Goal: Transaction & Acquisition: Purchase product/service

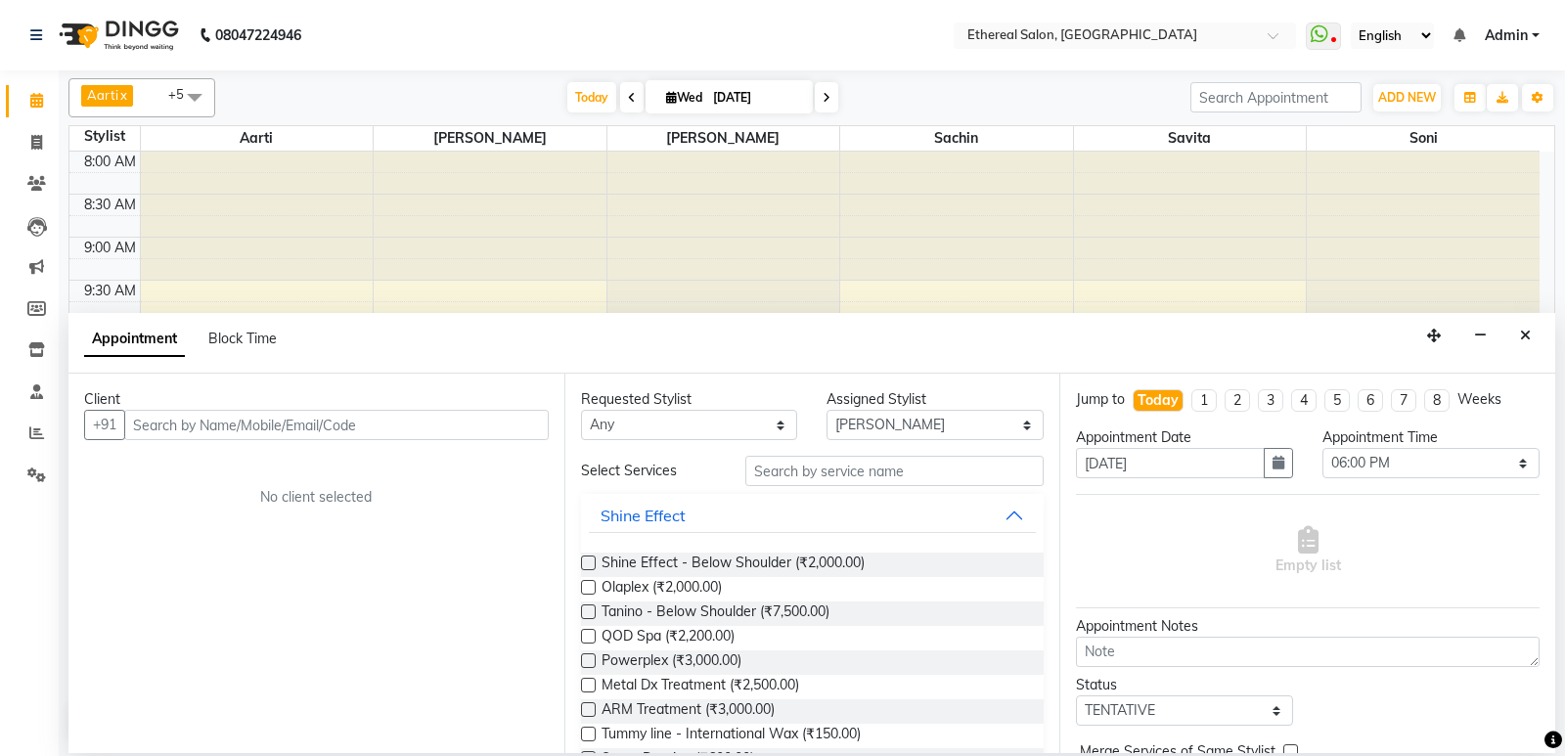
select select "6949"
select select "1080"
select select "tentative"
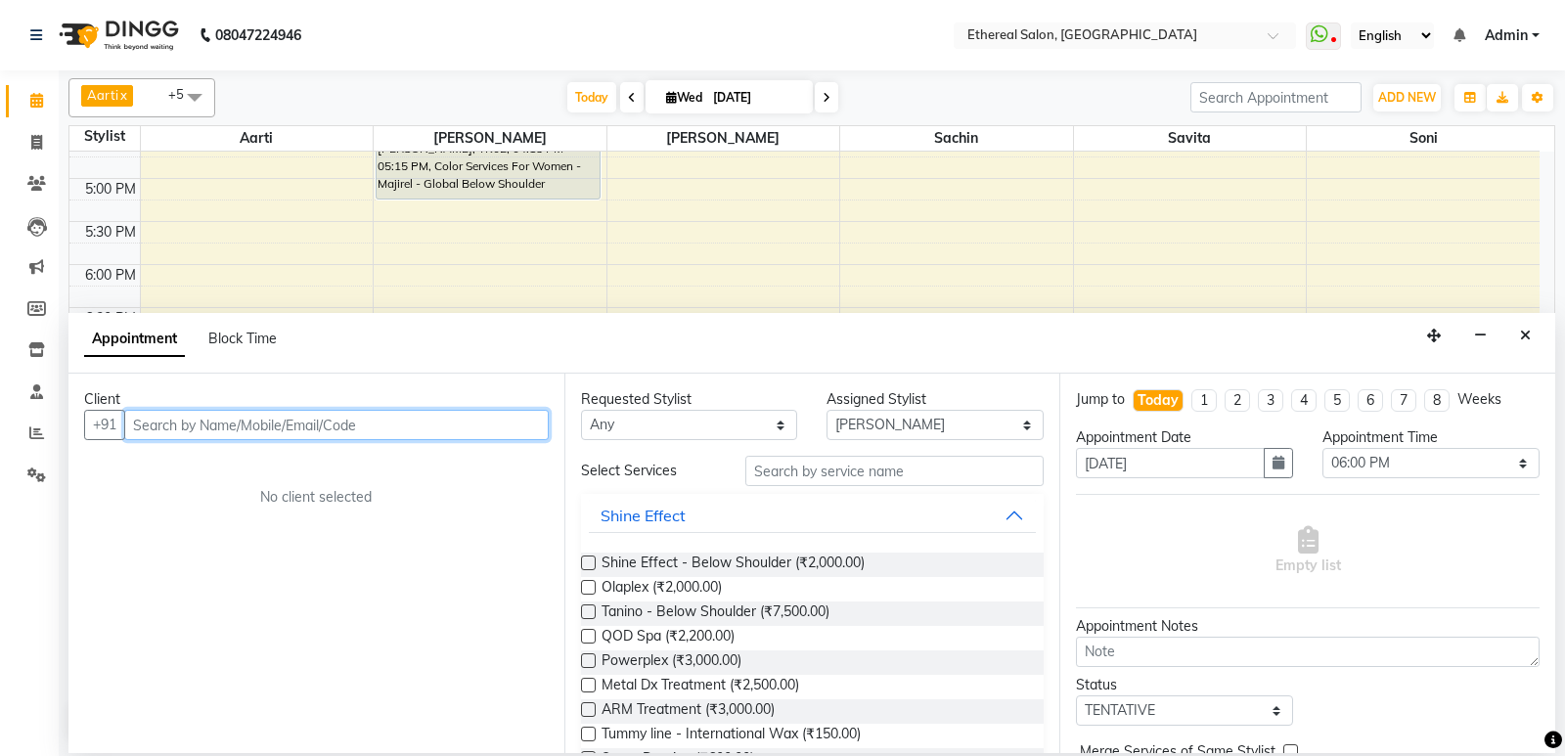
click at [221, 424] on input "text" at bounding box center [336, 425] width 424 height 30
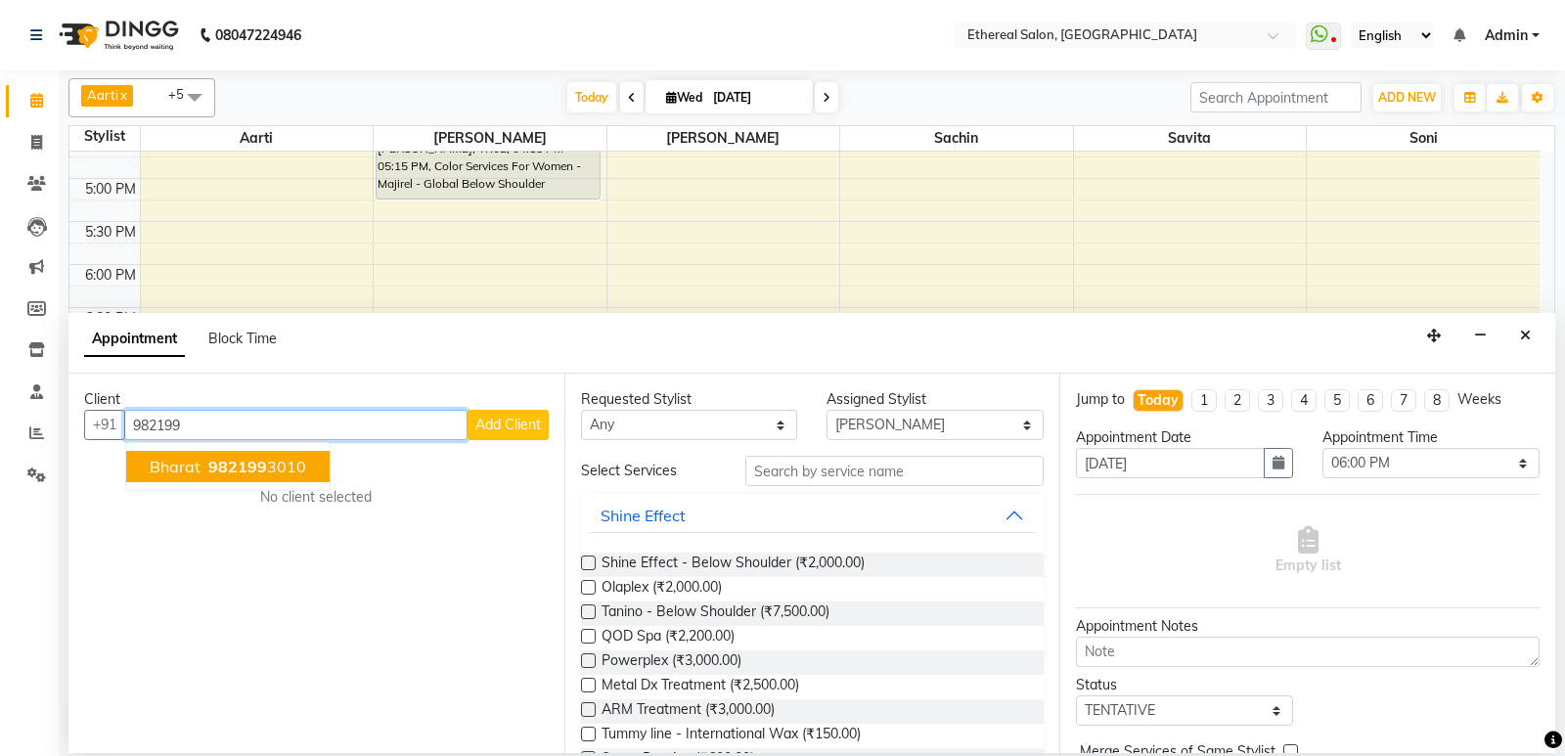
click at [206, 424] on input "982199" at bounding box center [295, 425] width 343 height 30
click at [226, 469] on span "982199" at bounding box center [237, 467] width 59 height 20
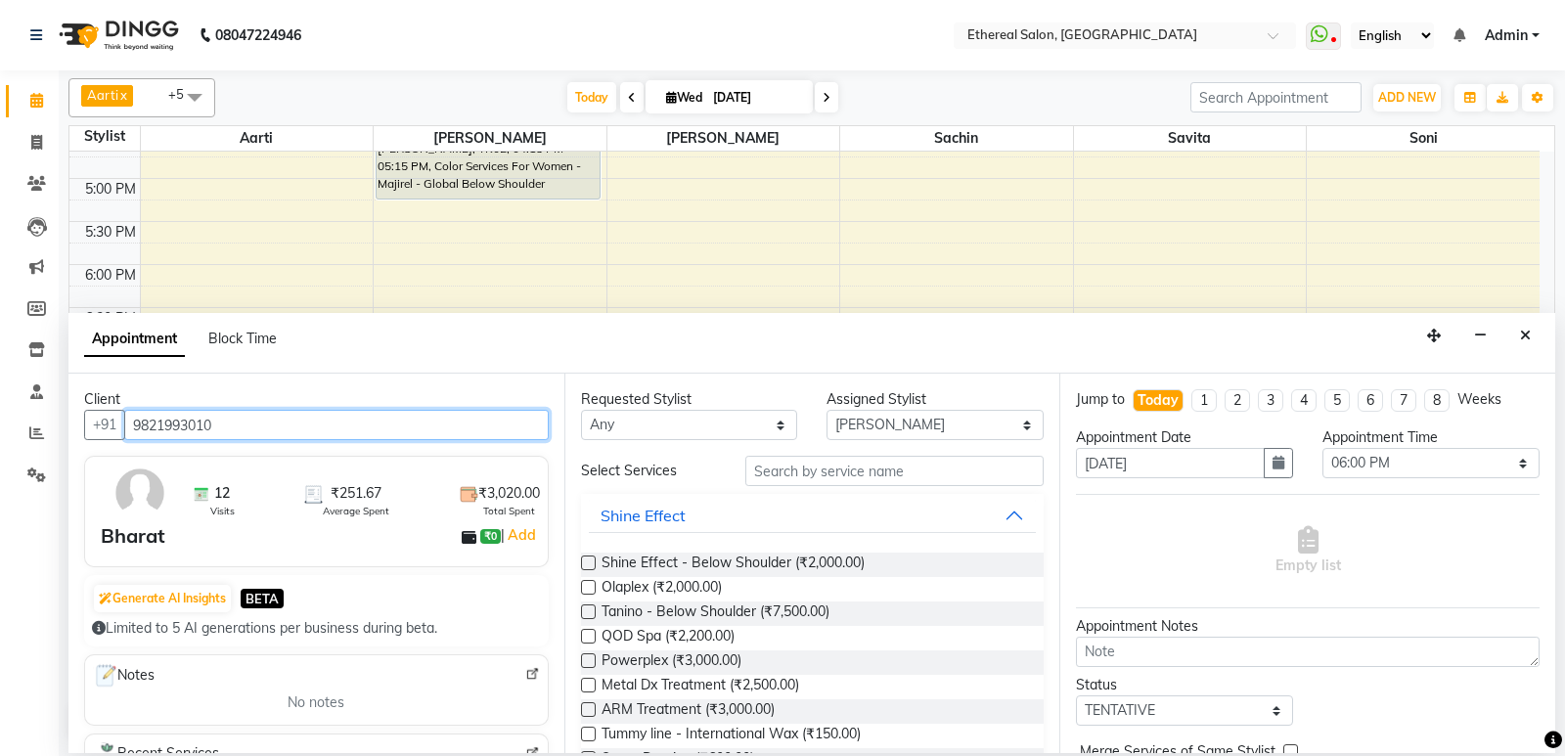
type input "9821993010"
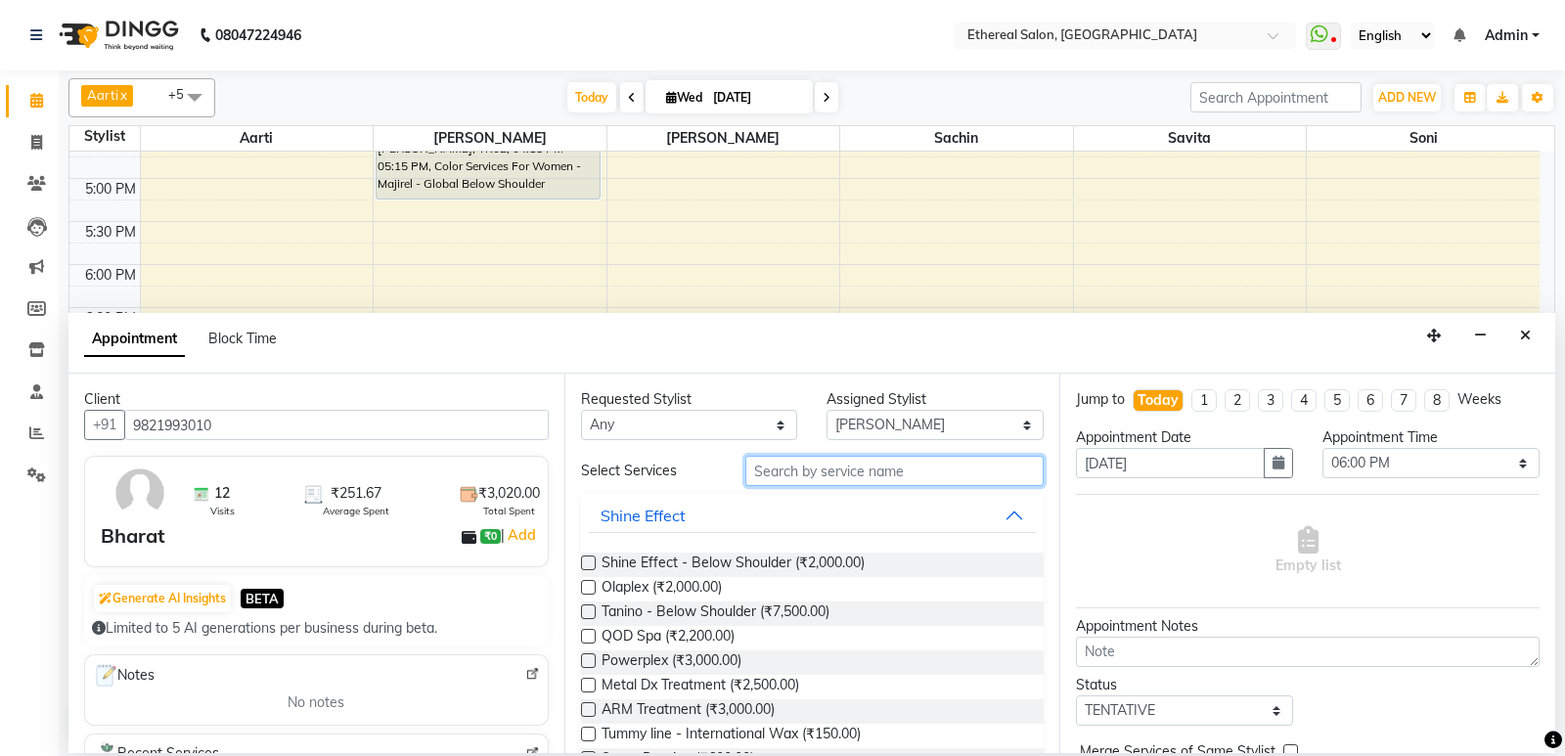
click at [798, 458] on input "text" at bounding box center [894, 471] width 299 height 30
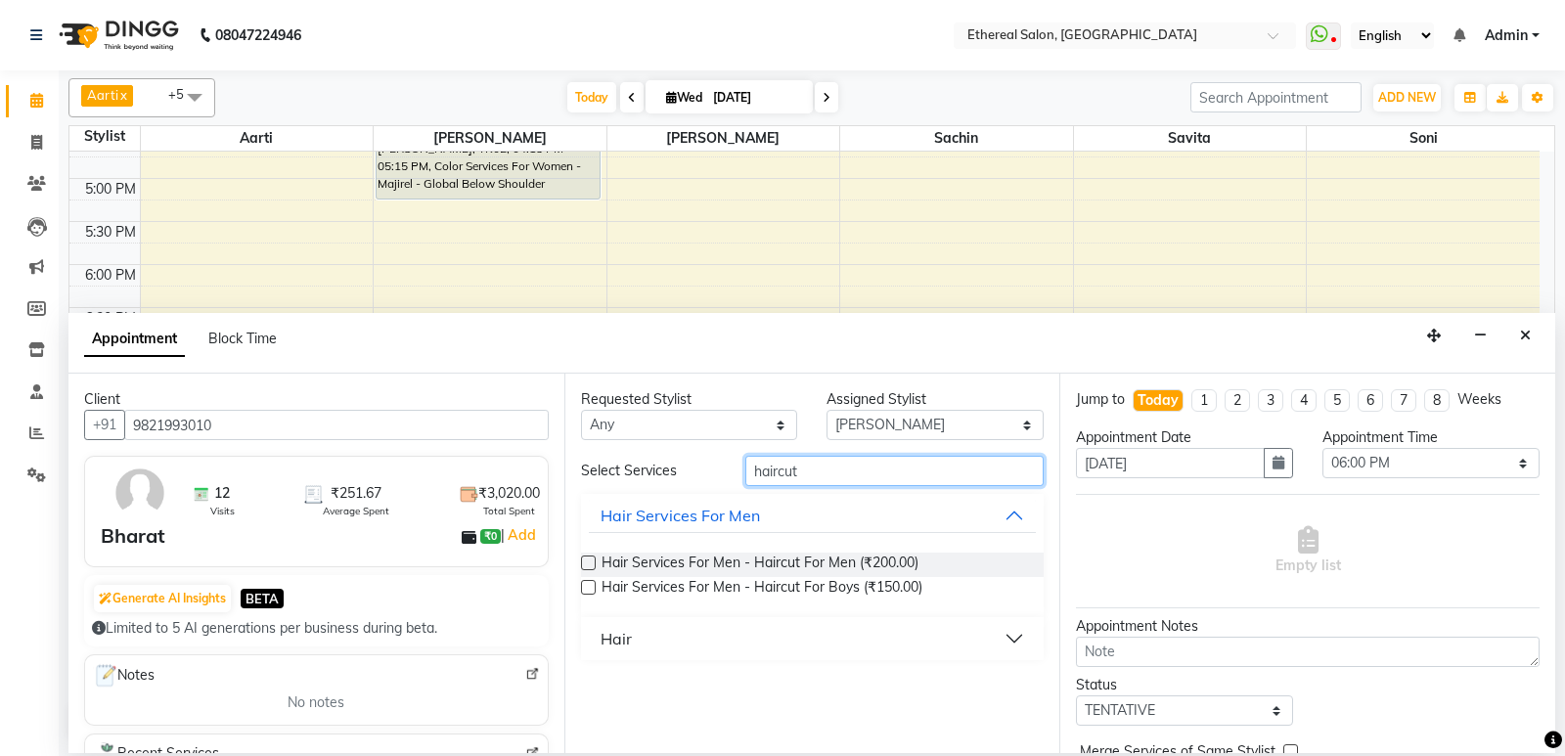
type input "haircut"
click at [593, 560] on label at bounding box center [588, 562] width 15 height 15
click at [593, 560] on input "checkbox" at bounding box center [587, 564] width 13 height 13
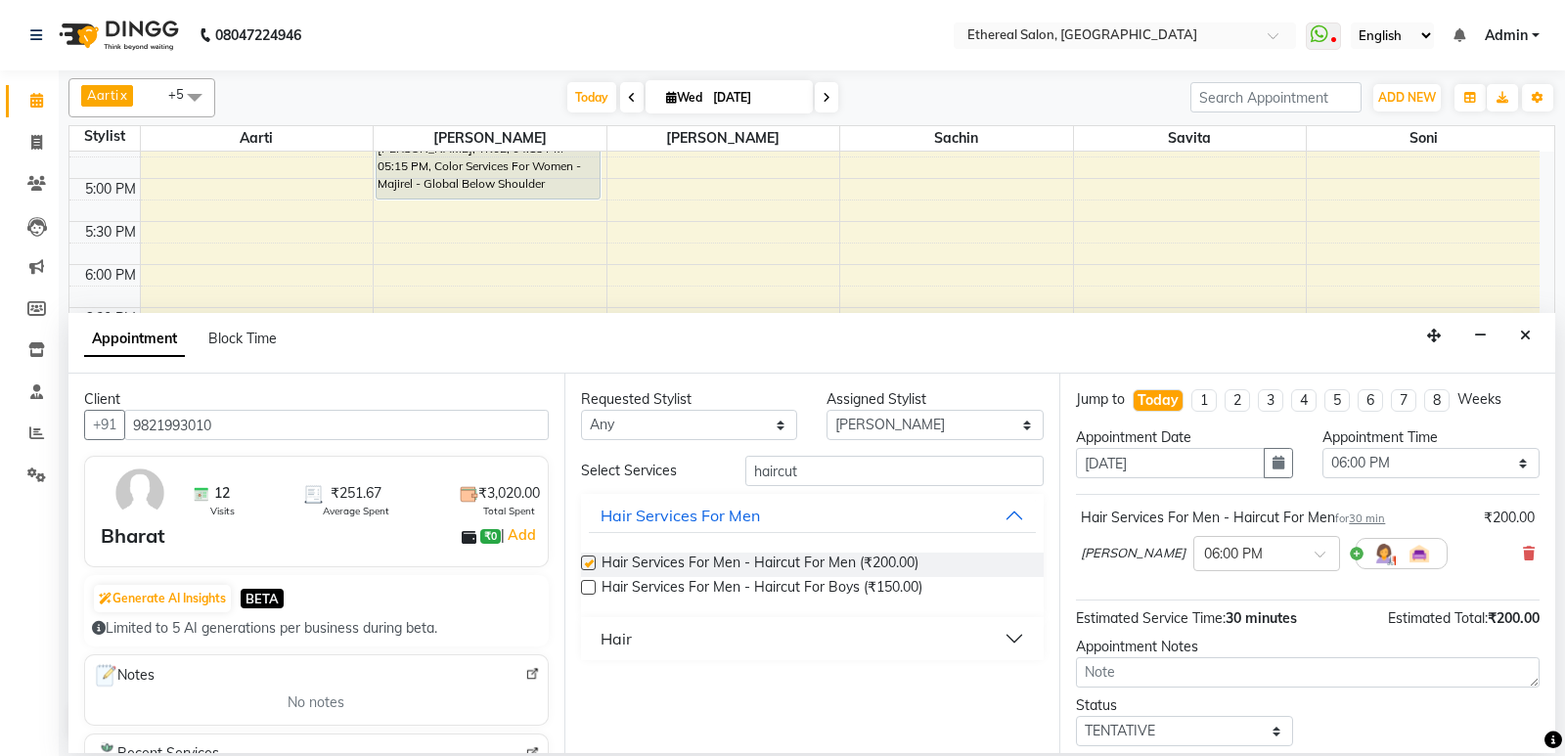
checkbox input "false"
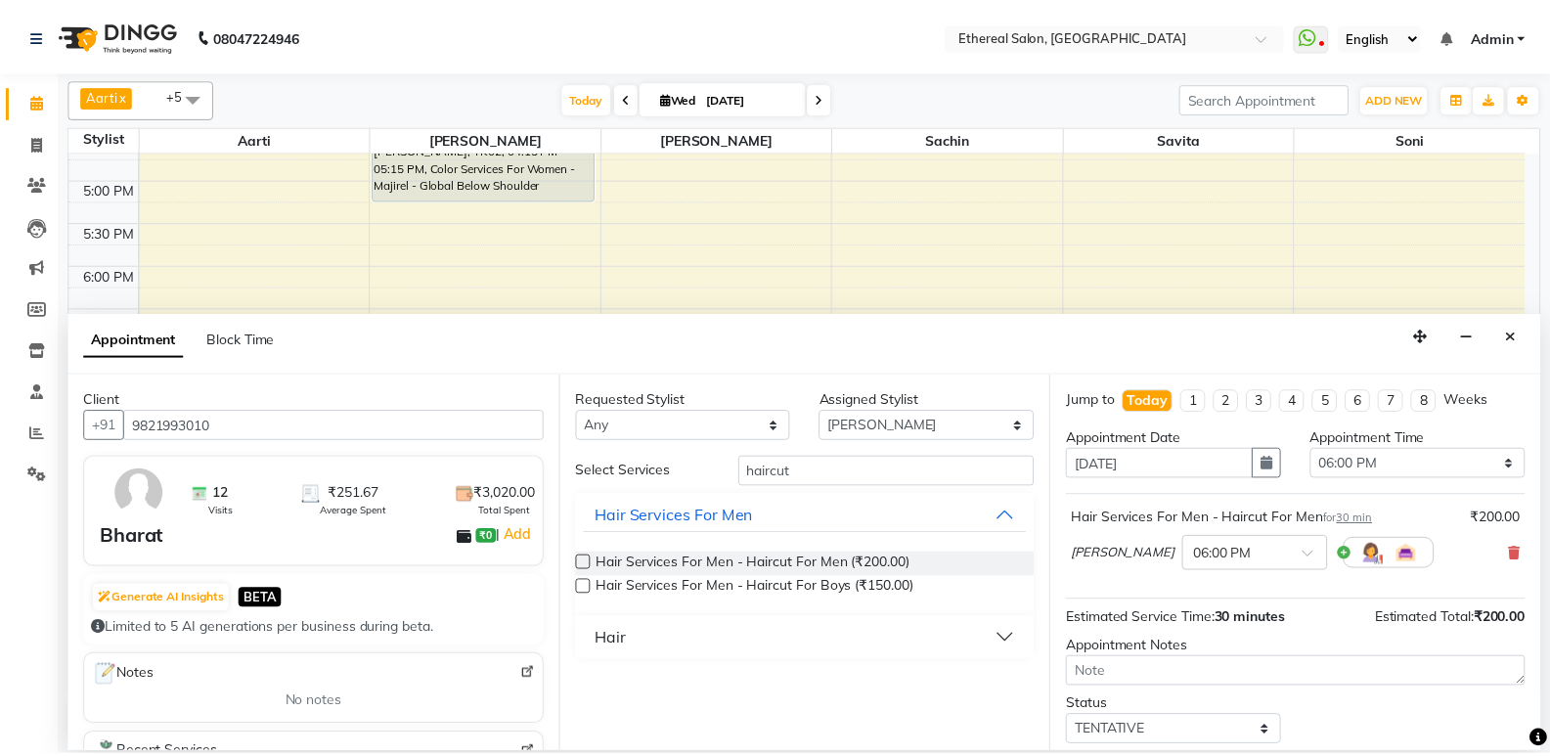
scroll to position [116, 0]
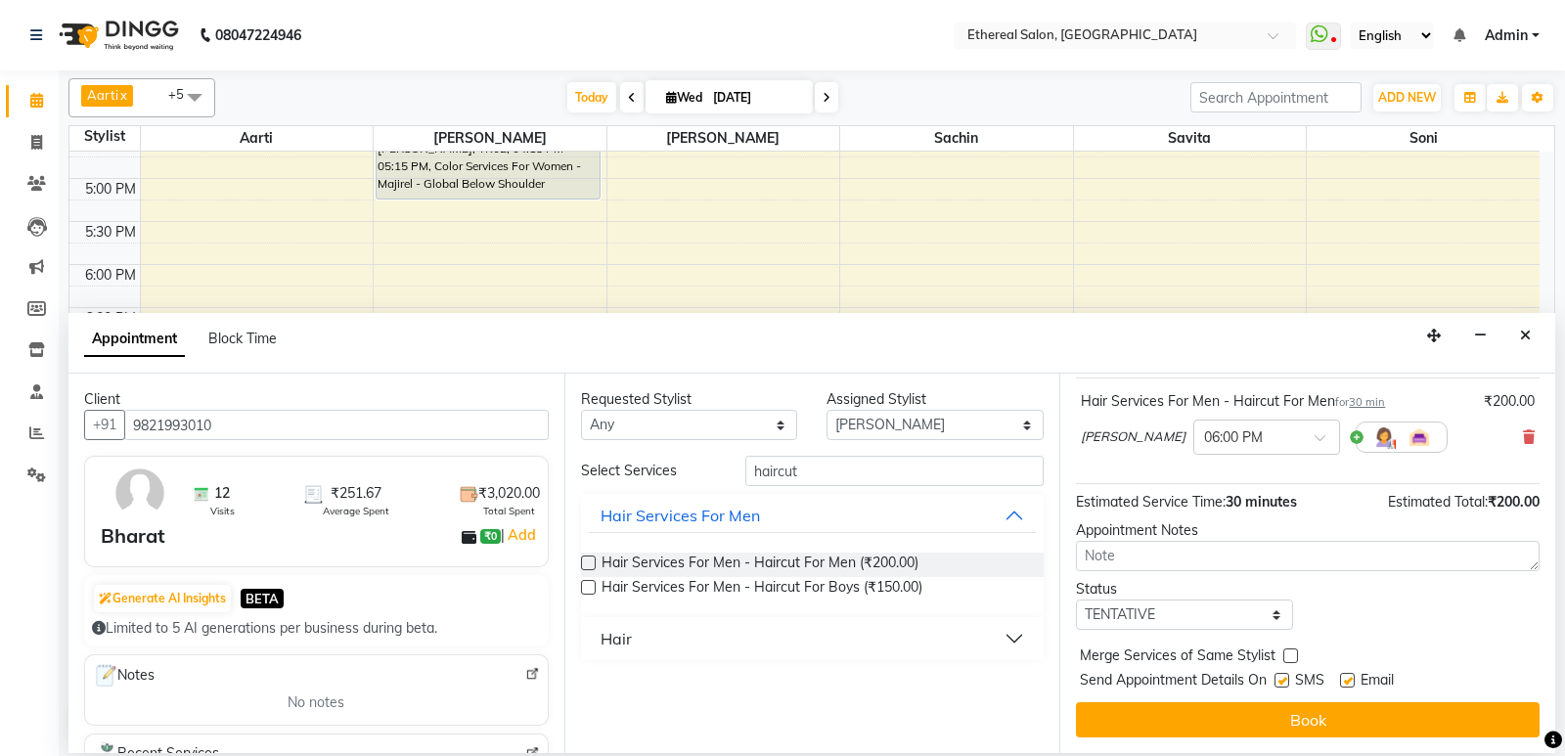
click at [1279, 679] on label at bounding box center [1281, 680] width 15 height 15
click at [1279, 679] on input "checkbox" at bounding box center [1280, 682] width 13 height 13
checkbox input "false"
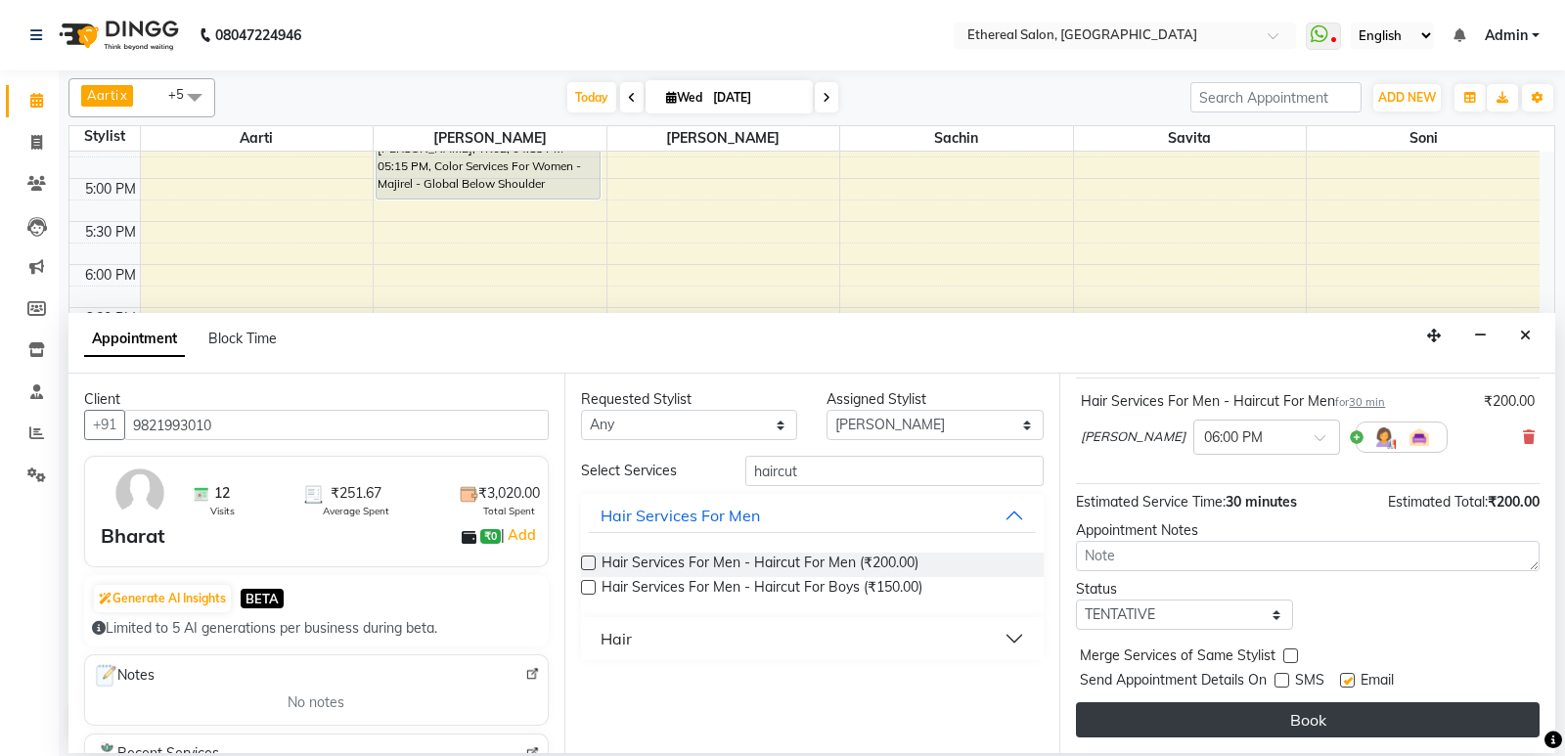
drag, startPoint x: 1345, startPoint y: 679, endPoint x: 1350, endPoint y: 717, distance: 38.5
click at [1345, 680] on label at bounding box center [1347, 680] width 15 height 15
click at [1345, 680] on input "checkbox" at bounding box center [1346, 682] width 13 height 13
checkbox input "false"
click at [1354, 727] on button "Book" at bounding box center [1308, 719] width 464 height 35
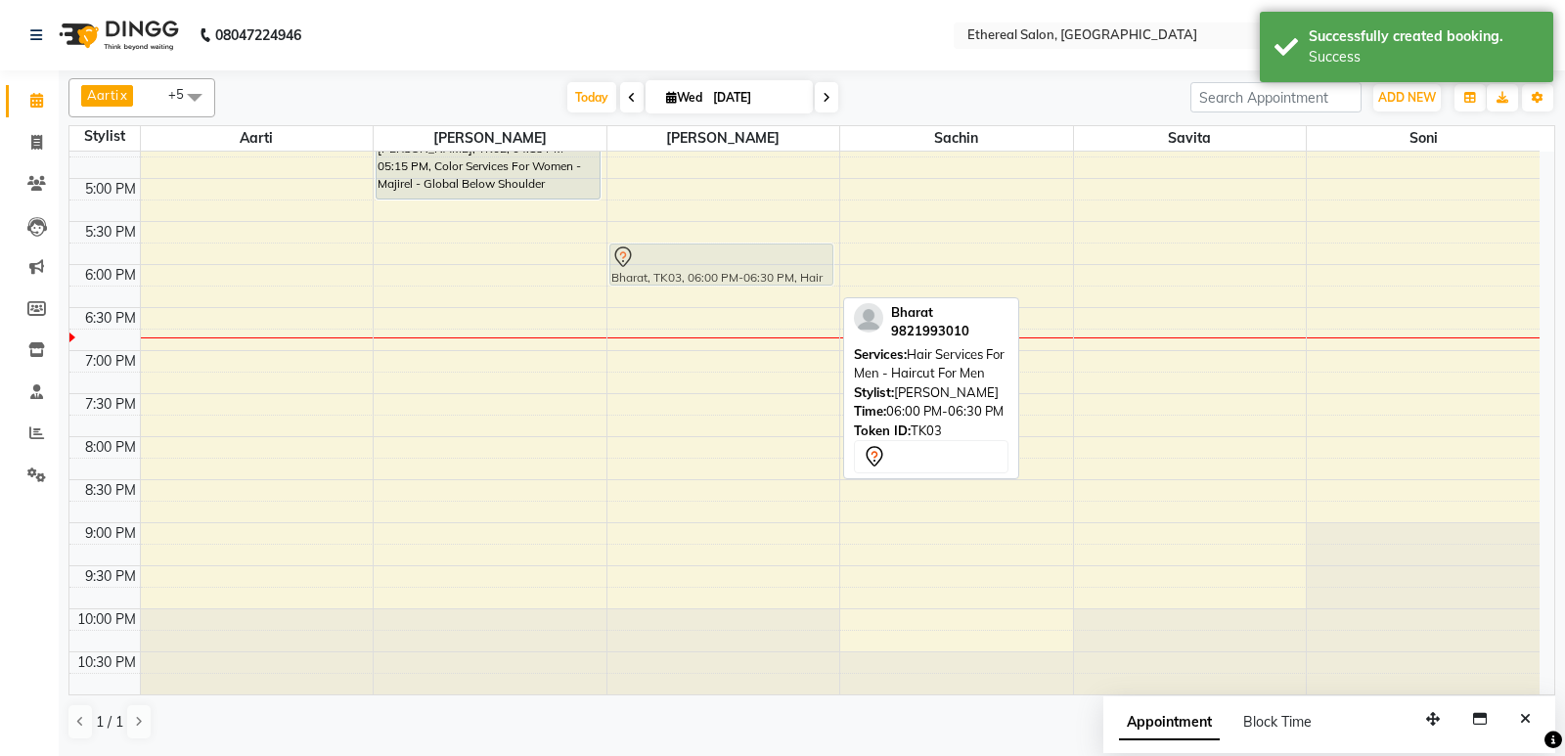
click at [718, 267] on div "[PERSON_NAME], TK01, 01:00 PM-01:55 PM, Anti -Dandruff - Anti-Dandruff For Wome…" at bounding box center [723, 49] width 233 height 1290
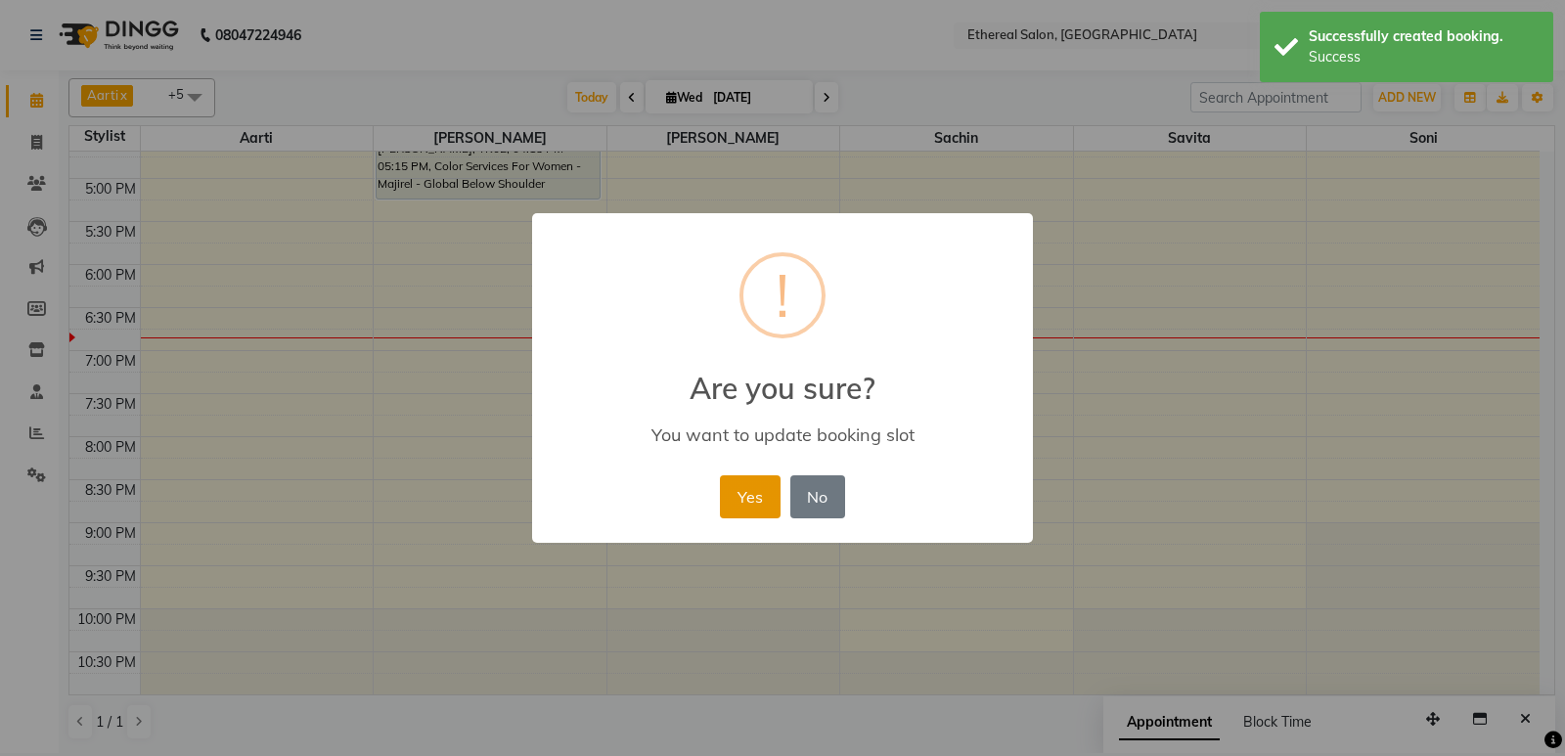
click at [756, 484] on button "Yes" at bounding box center [750, 496] width 60 height 43
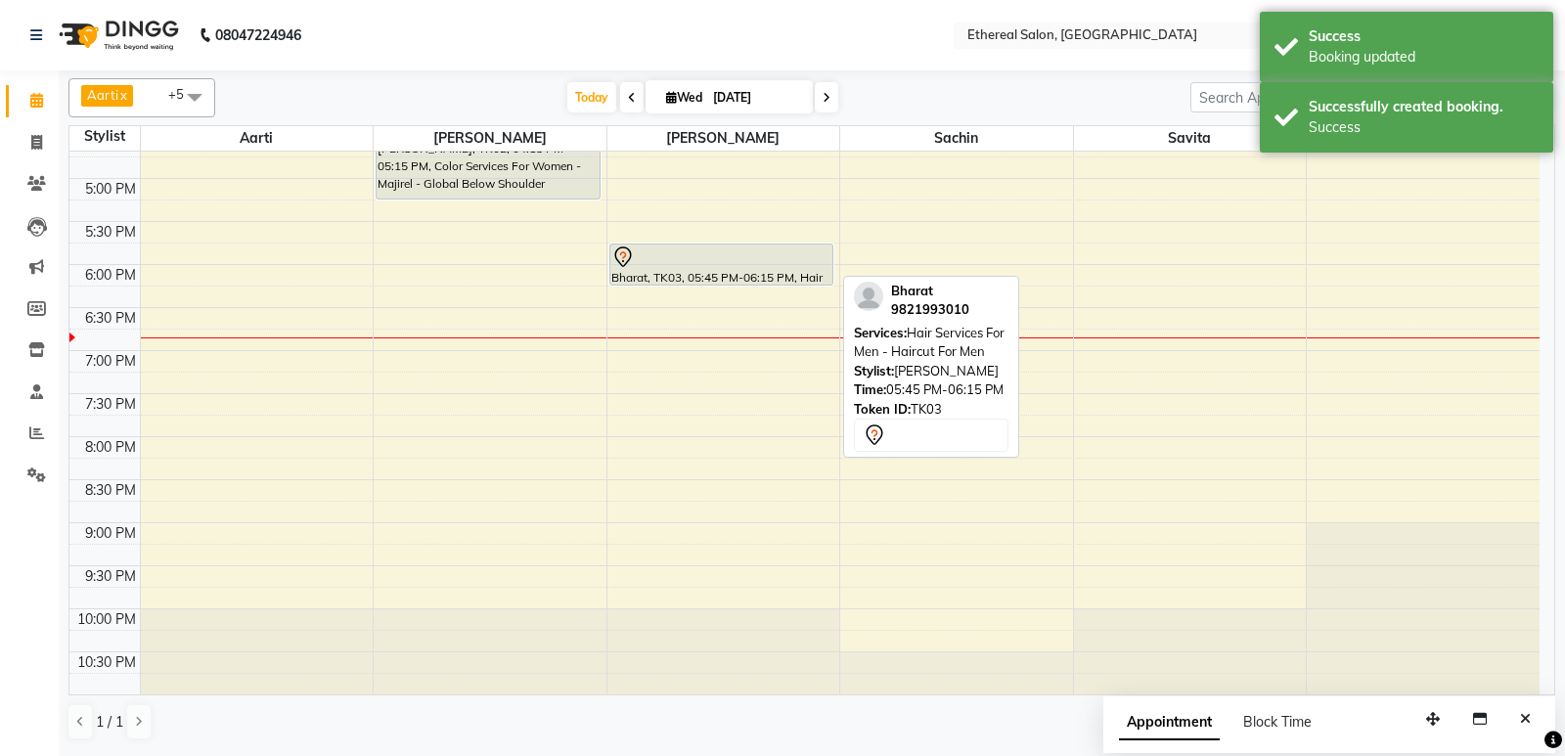
click at [708, 263] on div at bounding box center [721, 256] width 221 height 23
select select "7"
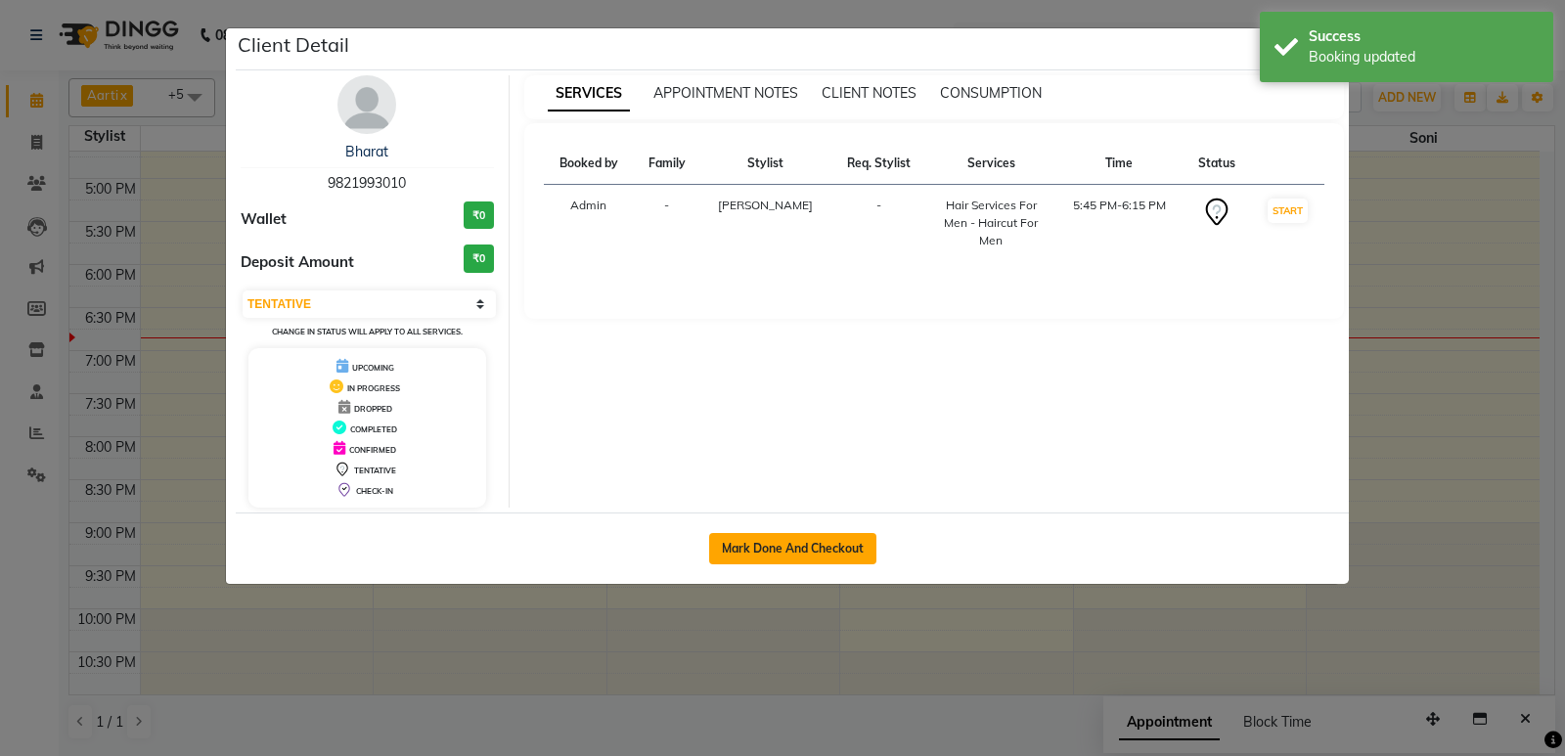
click at [789, 542] on button "Mark Done And Checkout" at bounding box center [792, 548] width 167 height 31
select select "service"
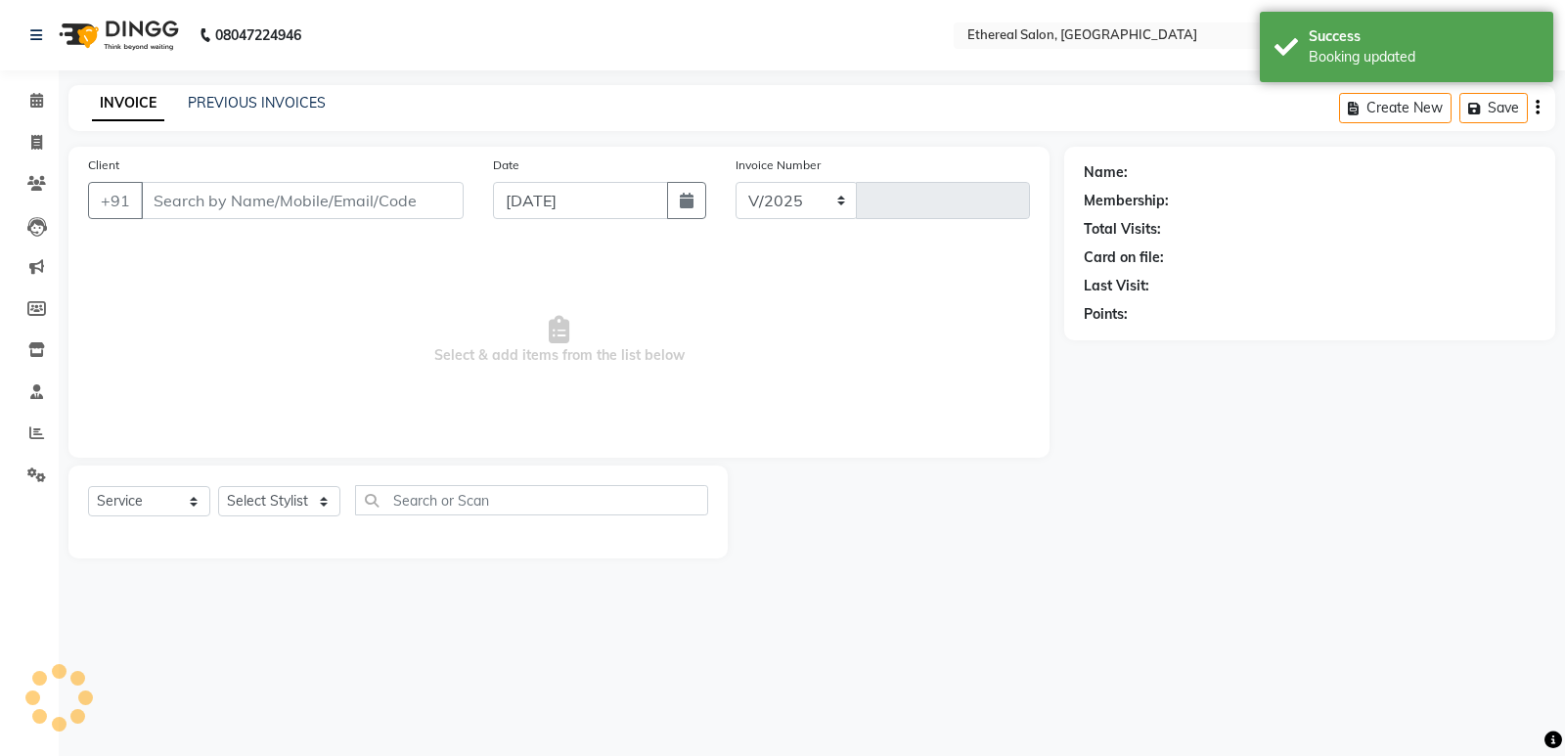
select select "533"
type input "0604"
type input "9821993010"
select select "6949"
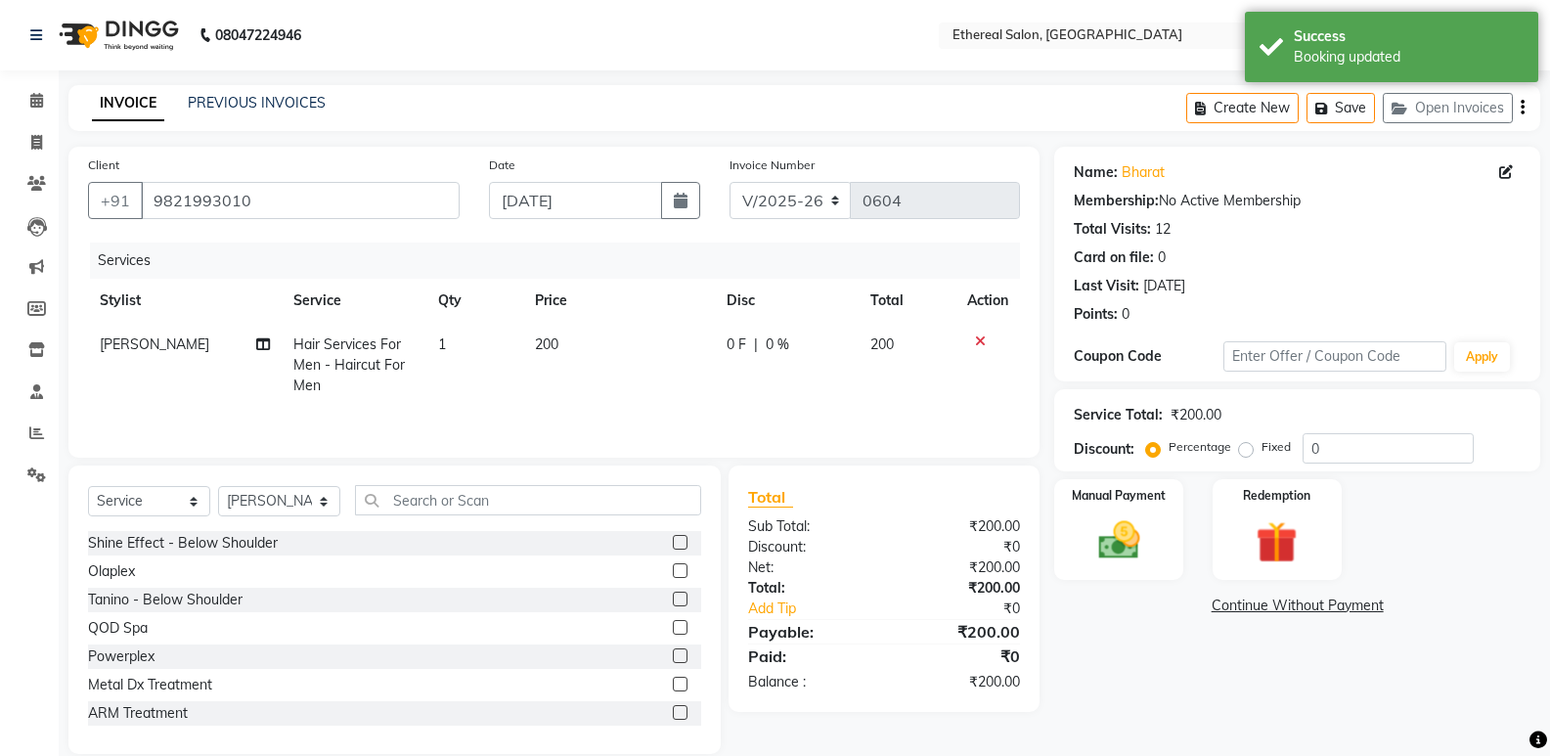
click at [745, 339] on div "0 F | 0 %" at bounding box center [787, 344] width 121 height 21
select select "6949"
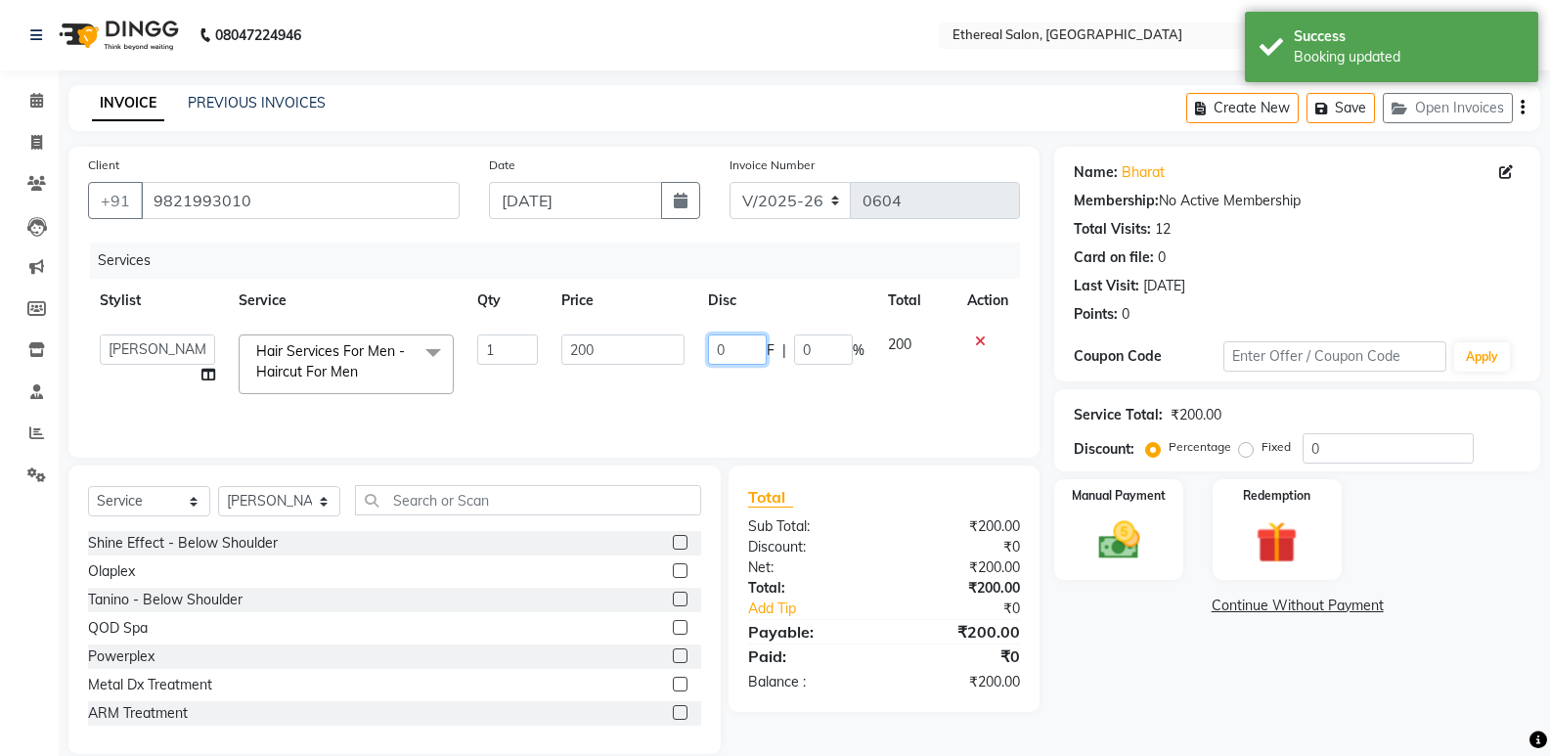
click at [745, 339] on input "0" at bounding box center [737, 349] width 59 height 30
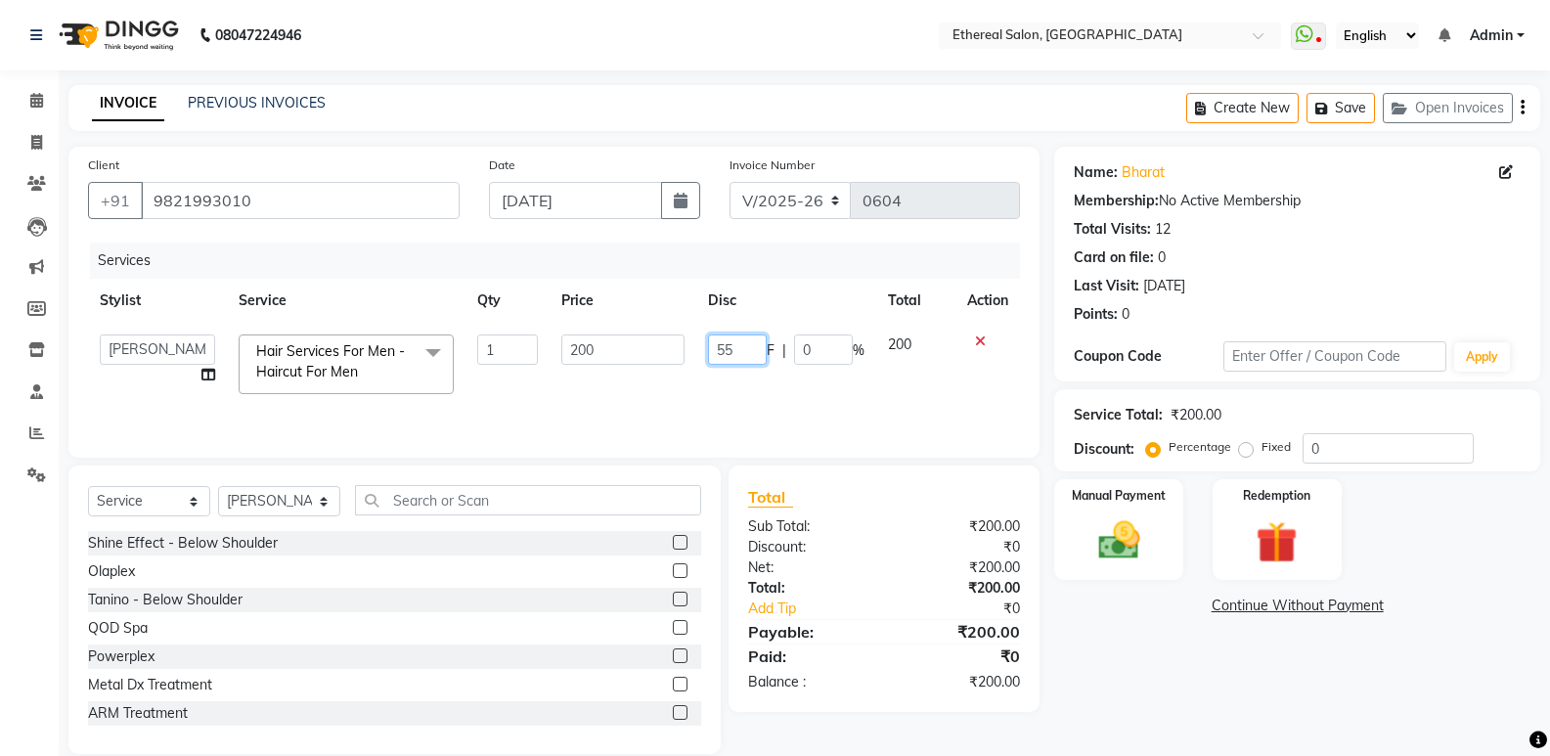
type input "5"
type input "50"
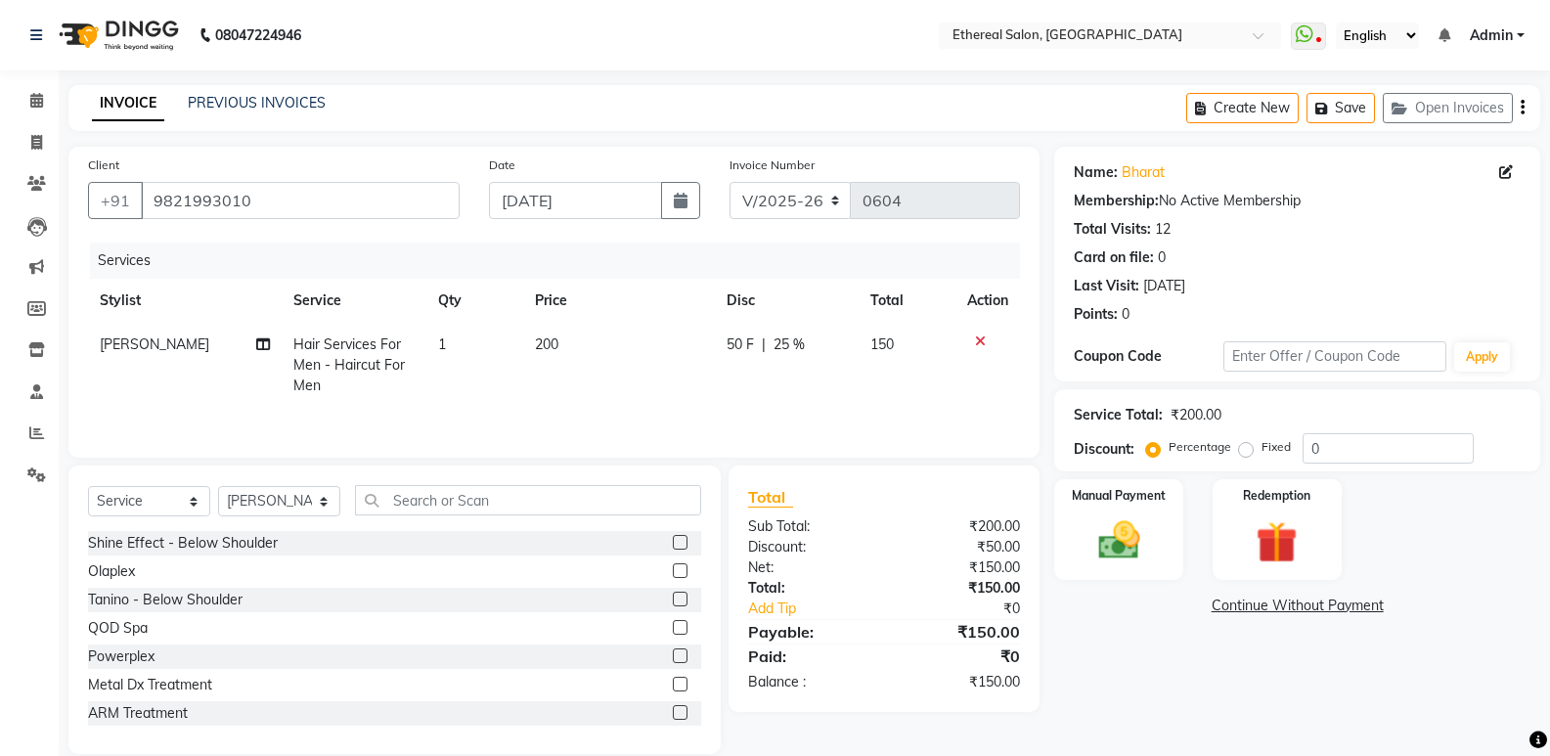
click at [1106, 655] on div "Name: Bharat Membership: No Active Membership Total Visits: 12 Card on file: 0 …" at bounding box center [1304, 450] width 501 height 607
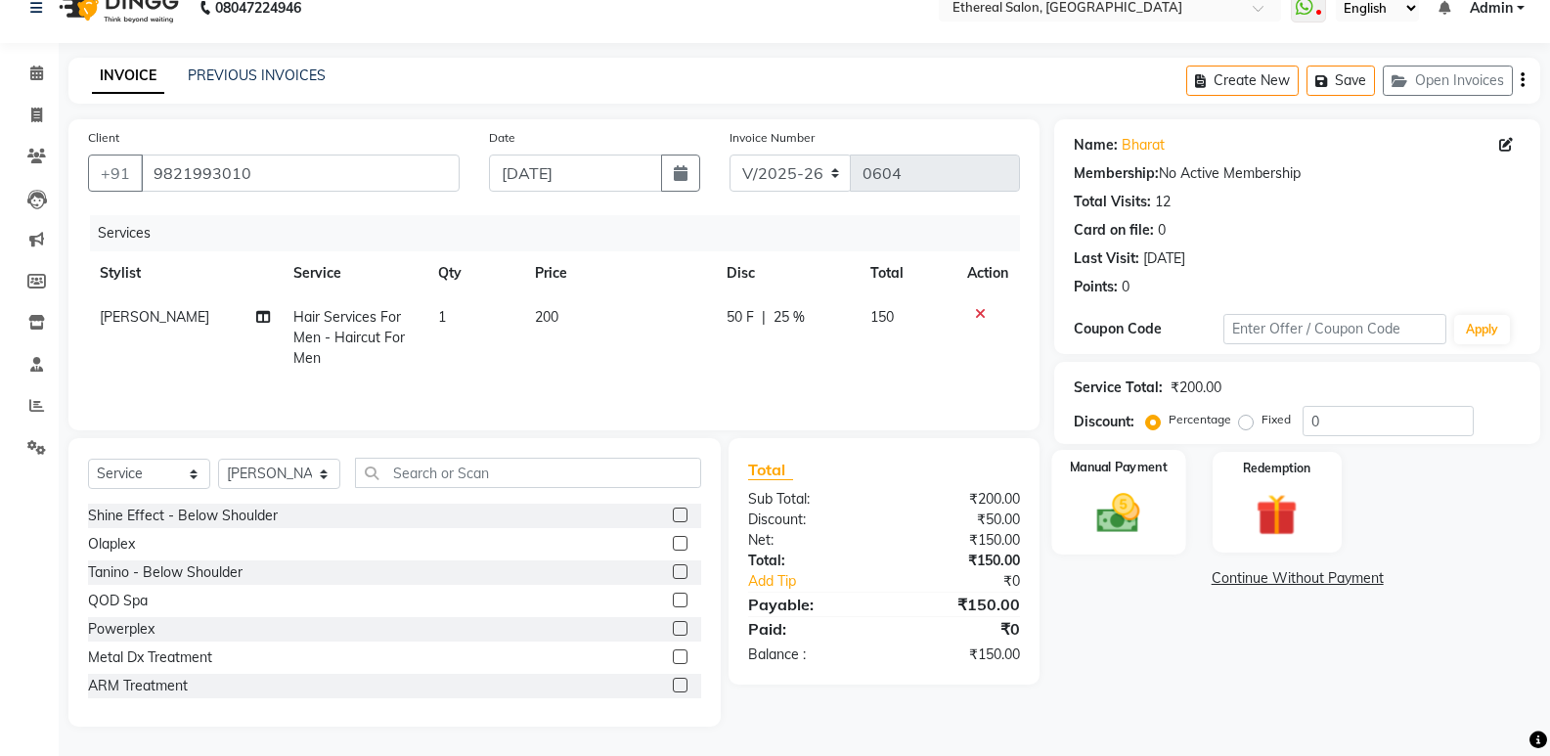
click at [1147, 521] on img at bounding box center [1118, 513] width 69 height 50
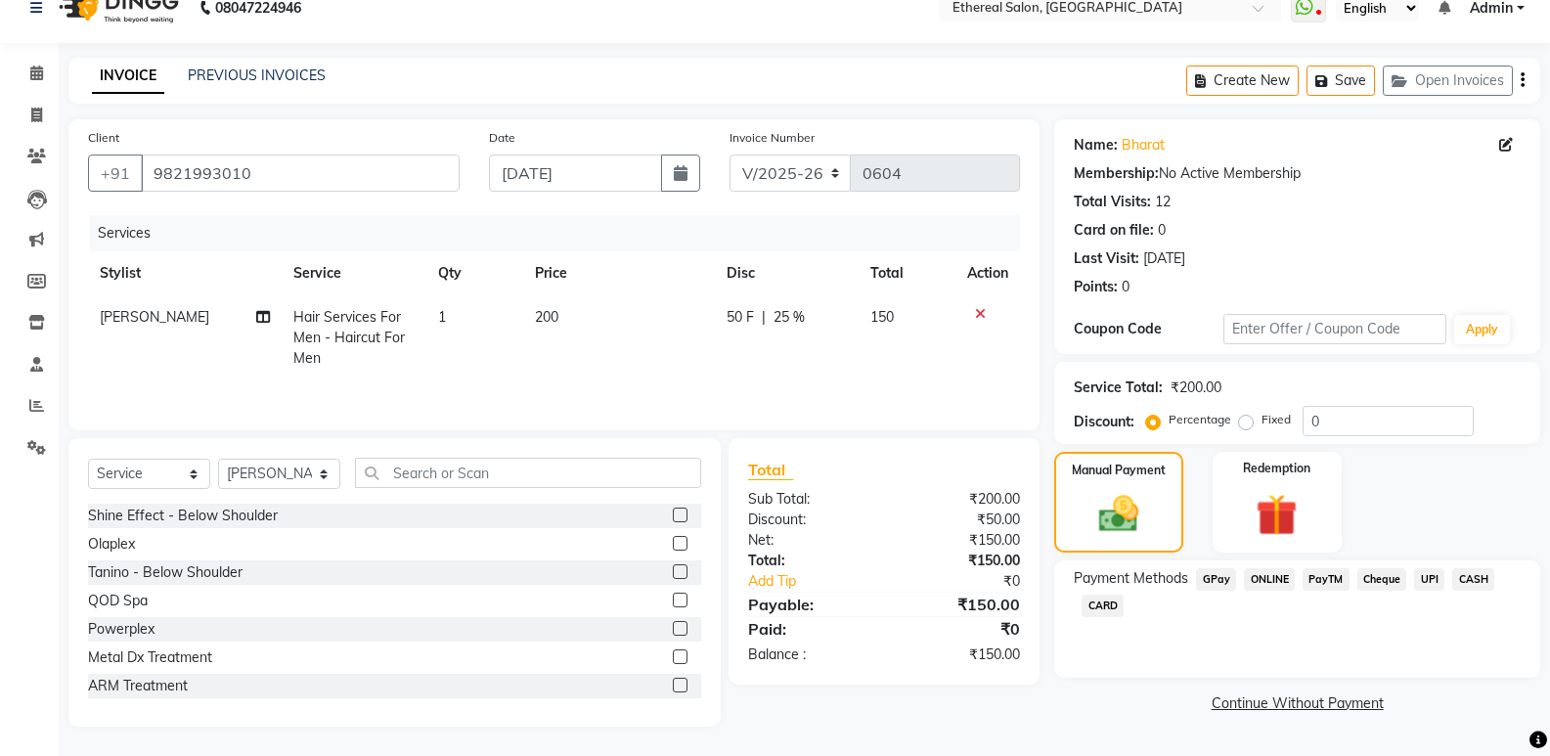
click at [1216, 584] on span "GPay" at bounding box center [1216, 579] width 40 height 22
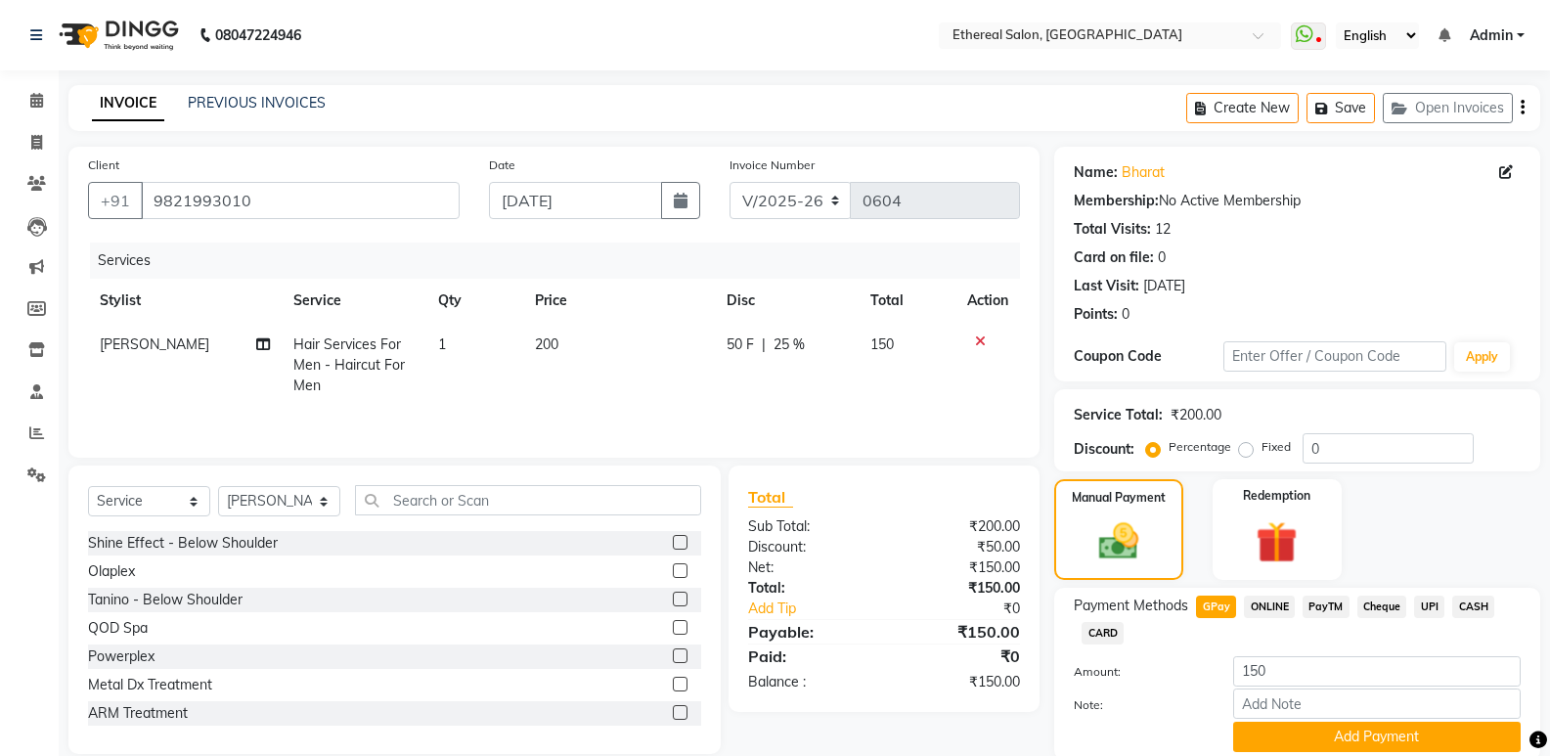
scroll to position [73, 0]
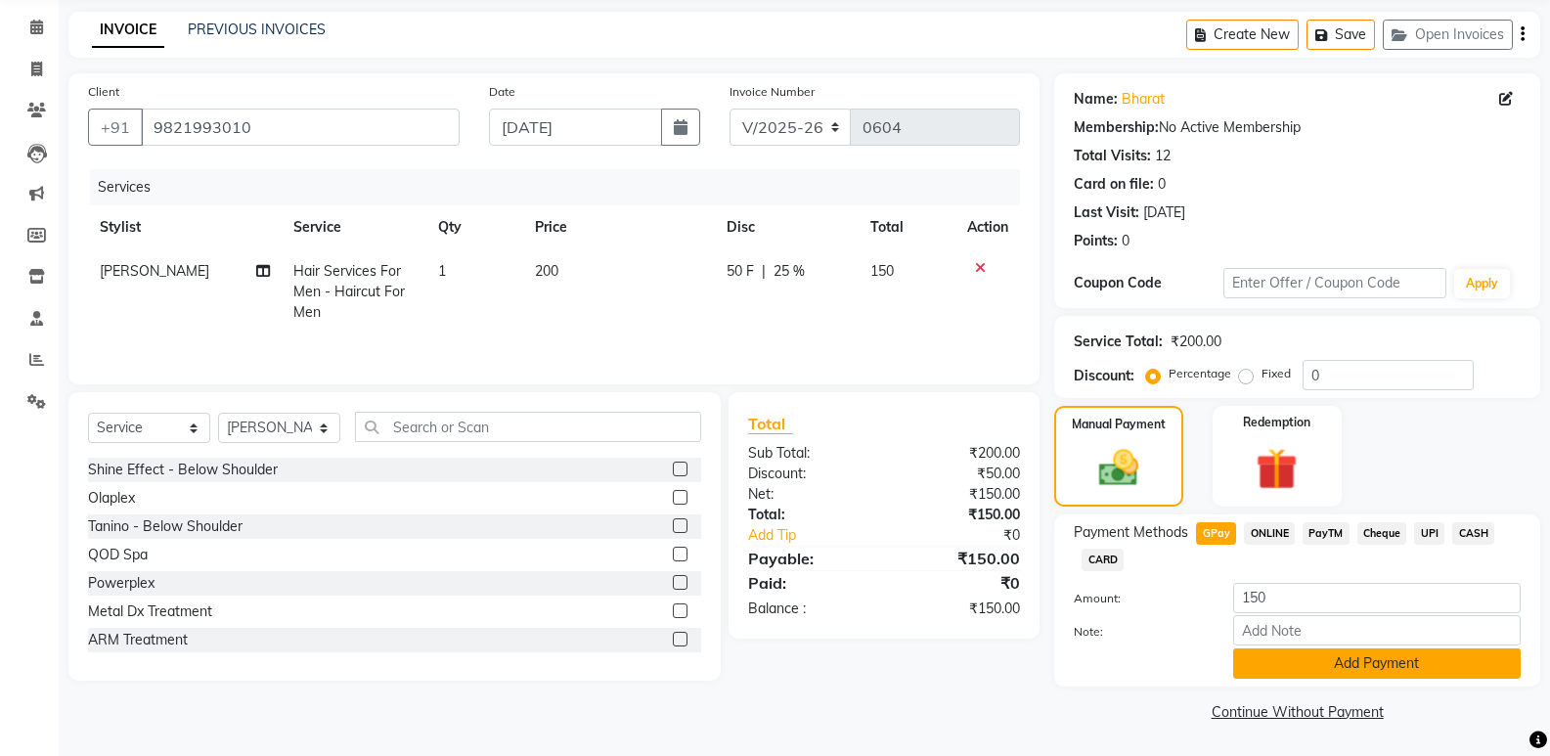
click at [1372, 658] on button "Add Payment" at bounding box center [1377, 663] width 288 height 30
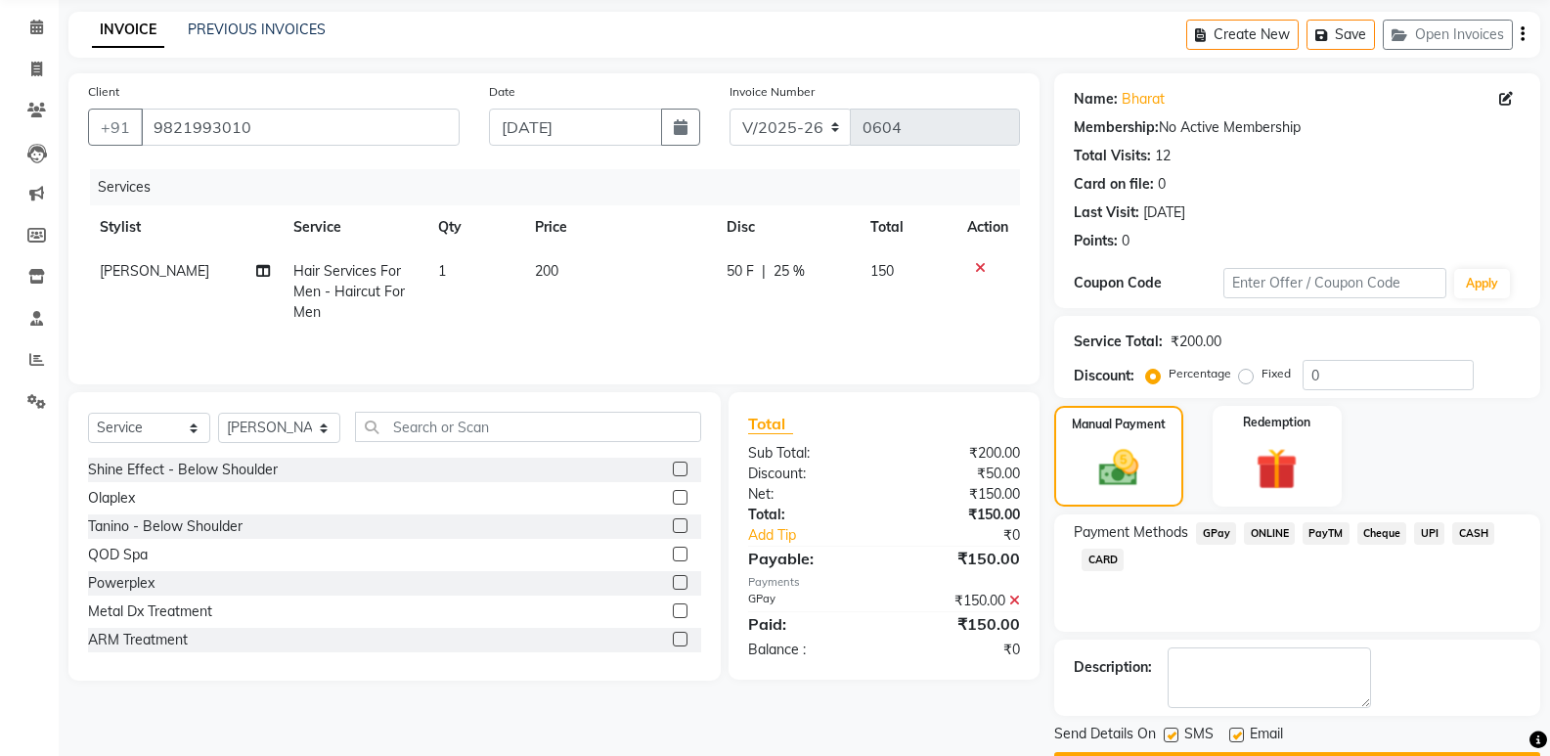
scroll to position [129, 0]
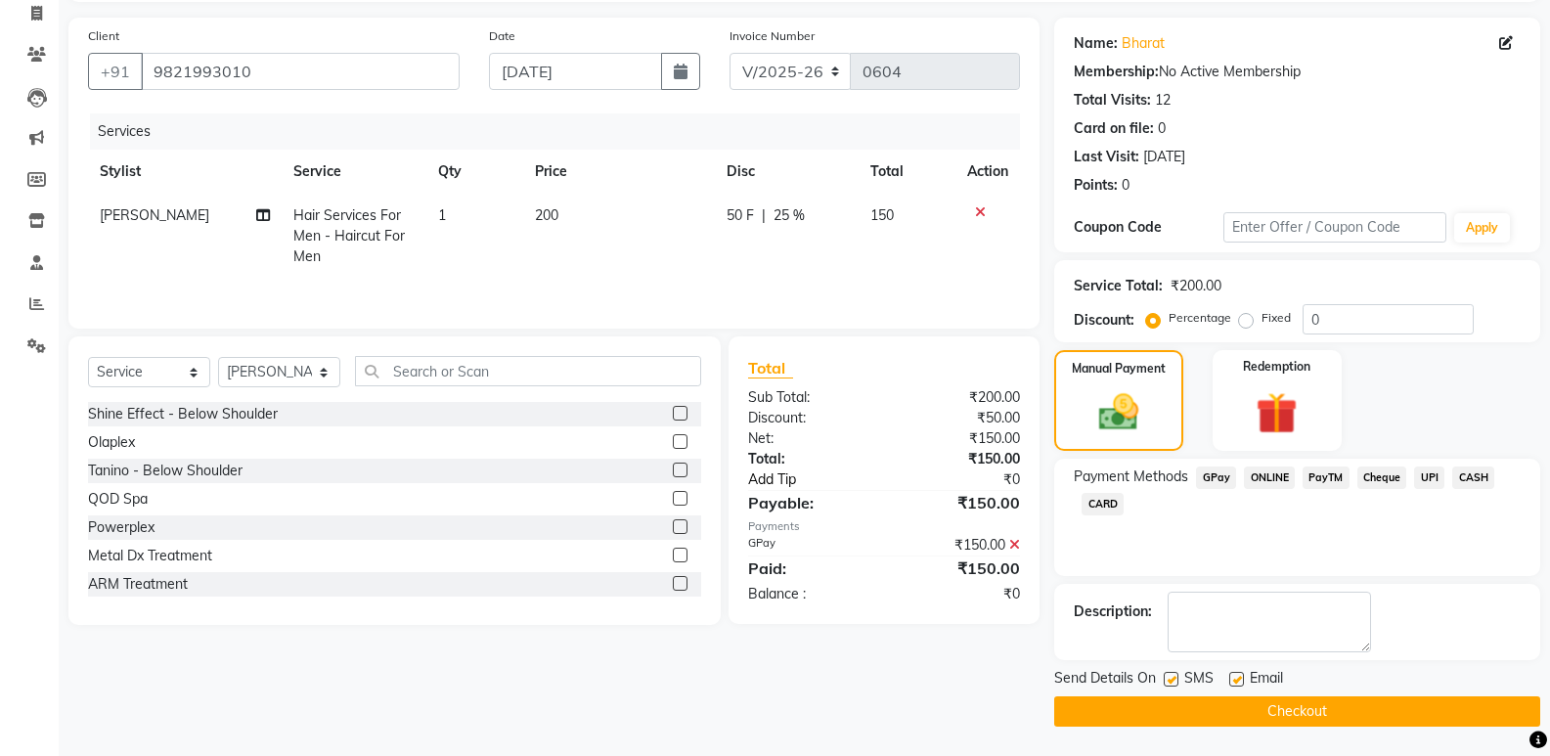
click at [772, 477] on link "Add Tip" at bounding box center [821, 479] width 176 height 21
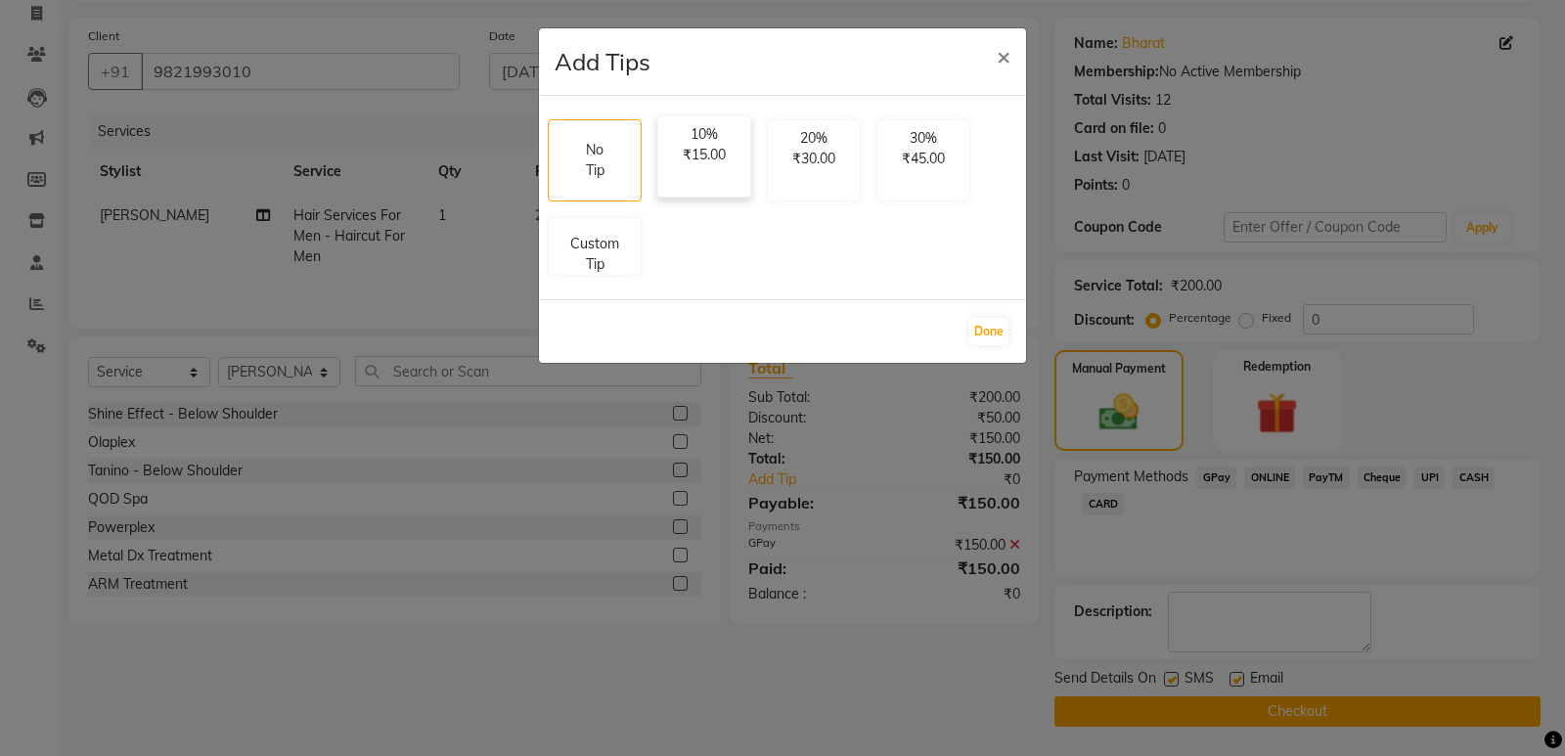
click at [690, 144] on p "10%" at bounding box center [704, 134] width 68 height 21
select select "6949"
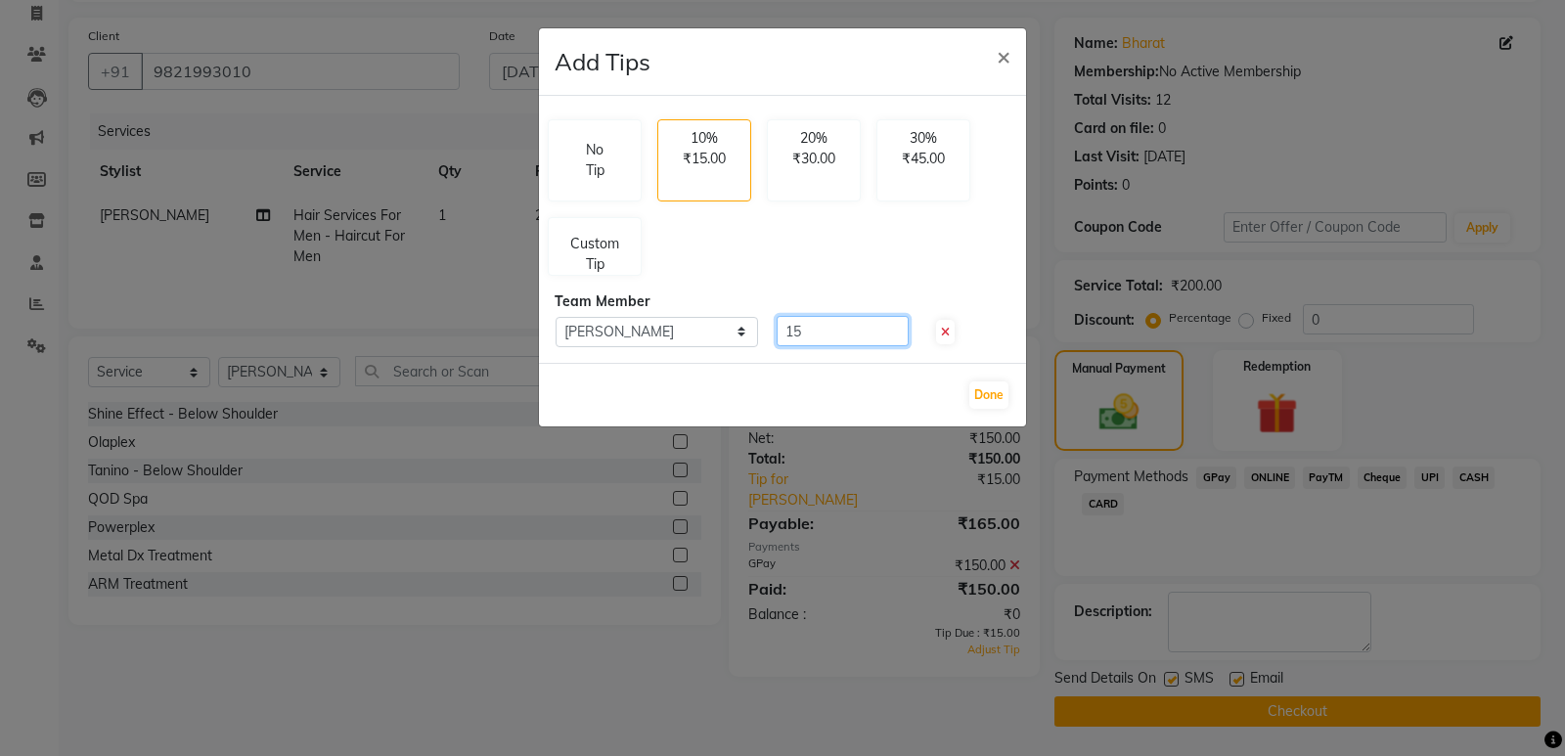
click at [835, 335] on input "15" at bounding box center [843, 331] width 132 height 30
type input "1"
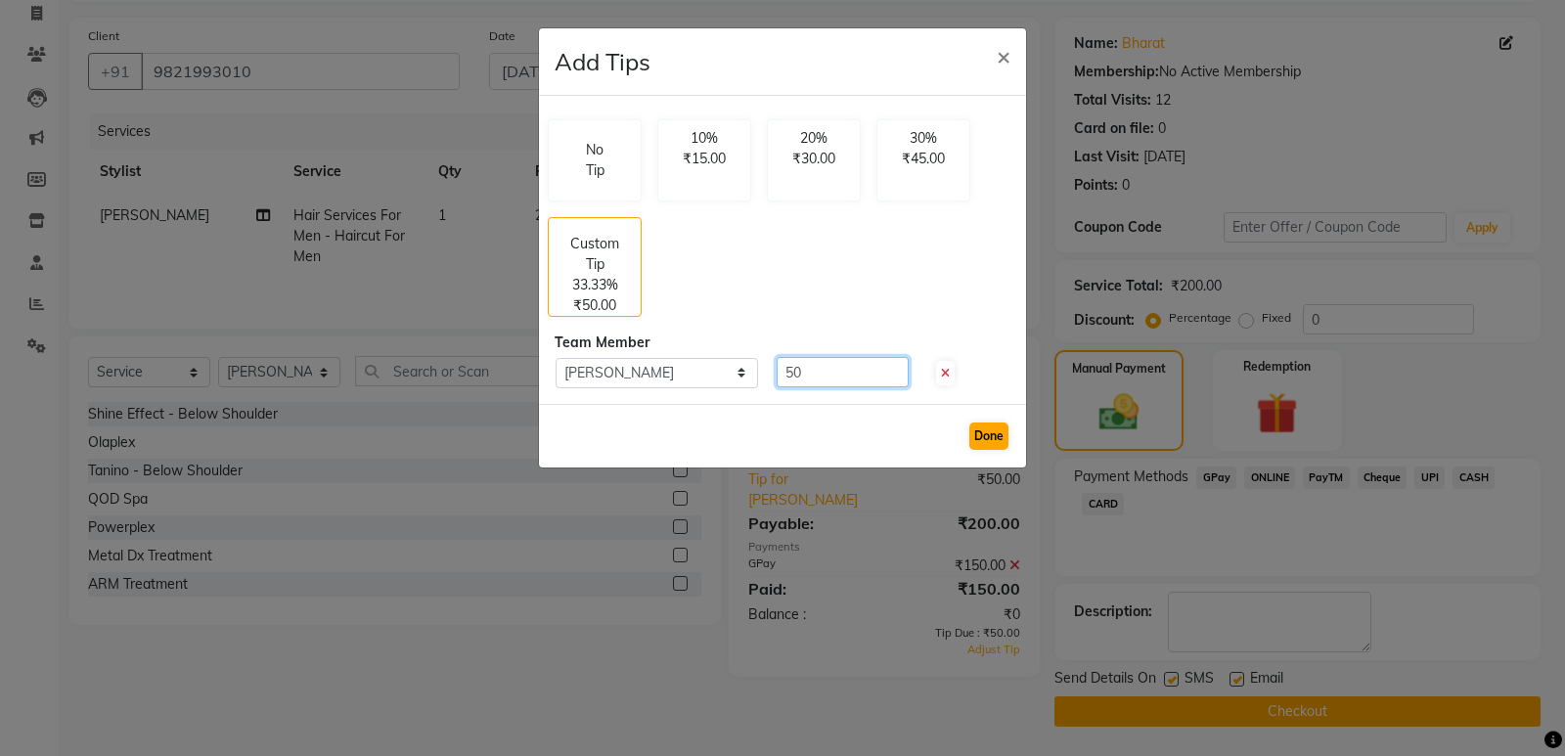
type input "50"
click at [978, 440] on button "Done" at bounding box center [988, 435] width 39 height 27
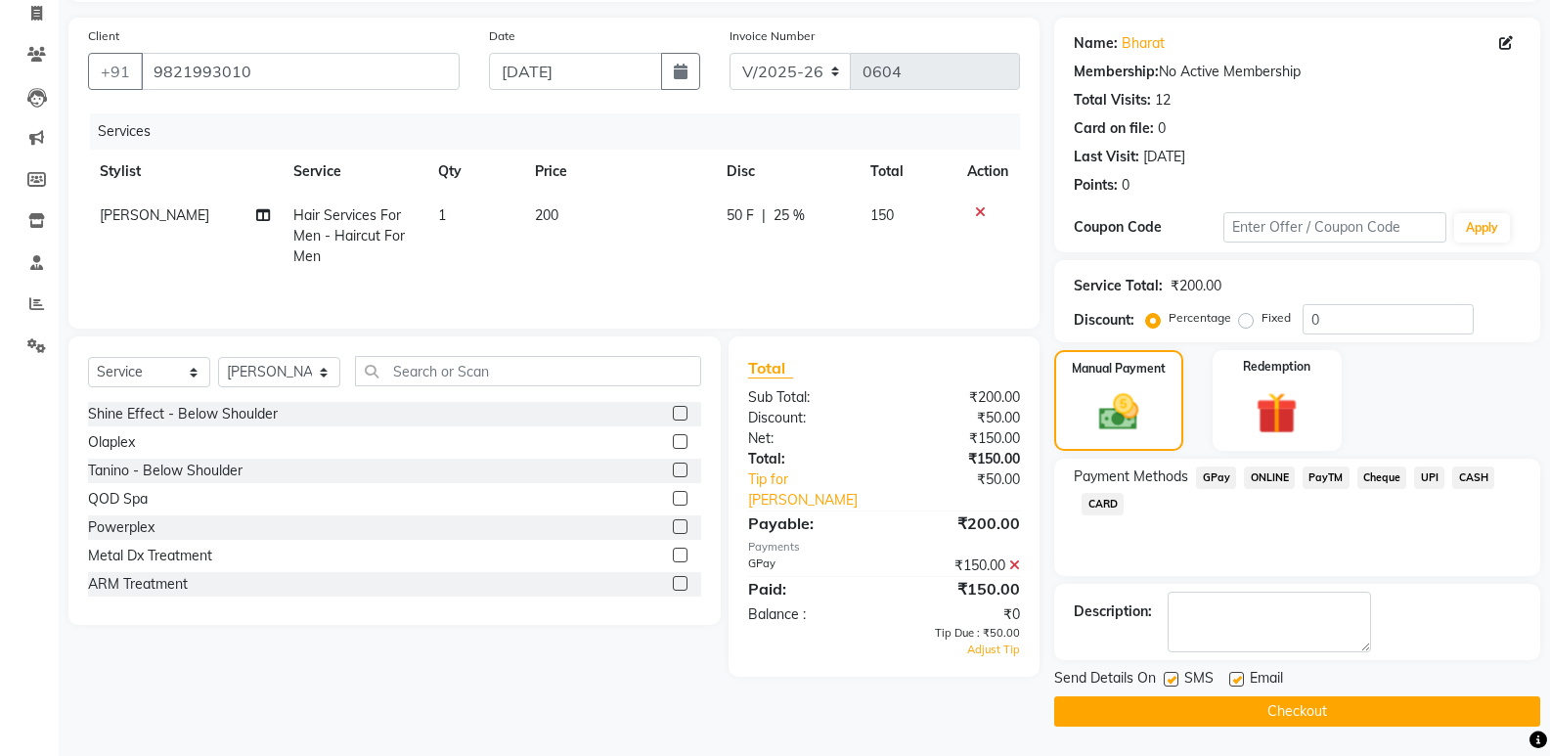
click at [1171, 673] on label at bounding box center [1171, 679] width 15 height 15
click at [1171, 674] on input "checkbox" at bounding box center [1170, 680] width 13 height 13
checkbox input "false"
click at [1240, 681] on label at bounding box center [1236, 679] width 15 height 15
click at [1240, 681] on input "checkbox" at bounding box center [1235, 680] width 13 height 13
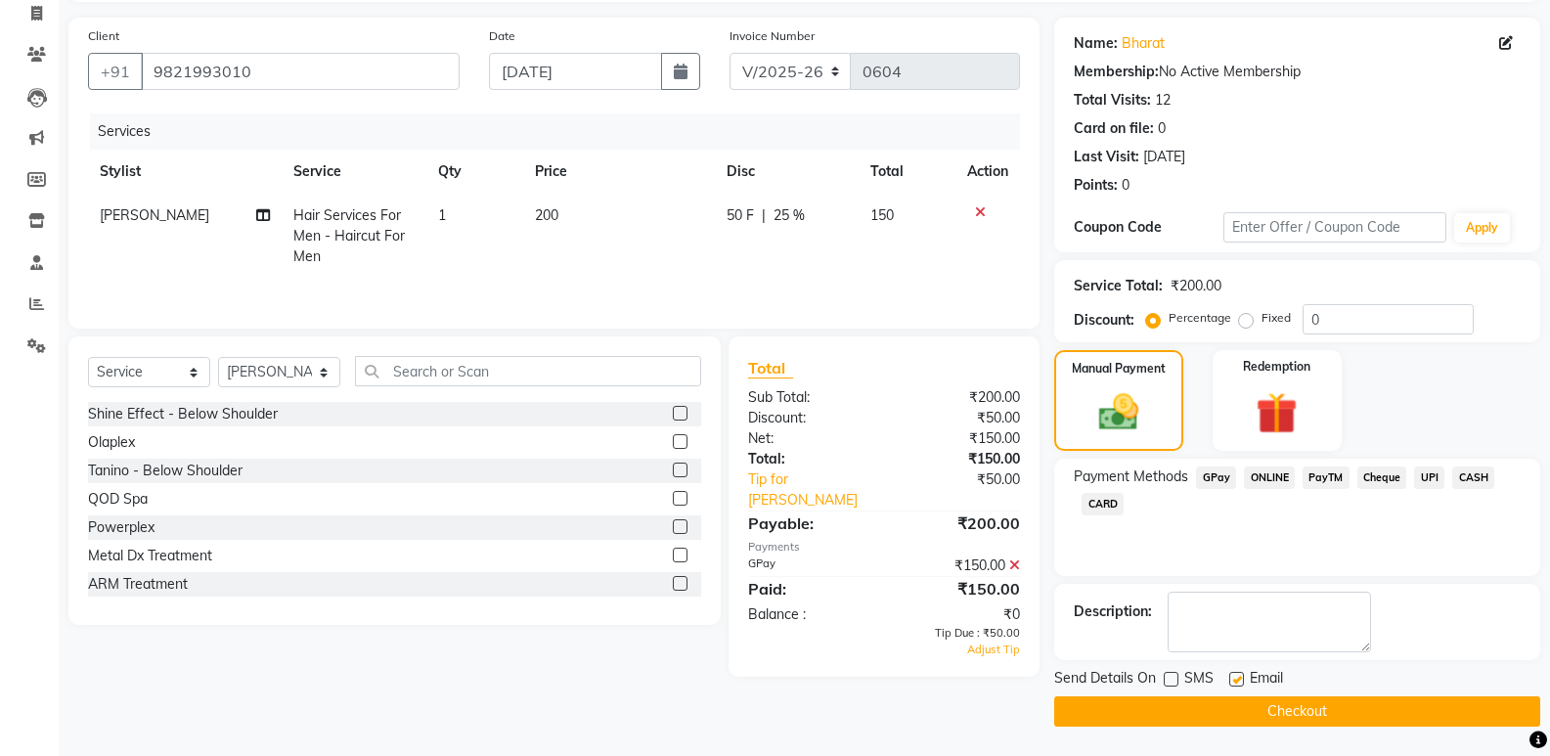
checkbox input "false"
click at [1255, 698] on button "Checkout" at bounding box center [1297, 711] width 486 height 30
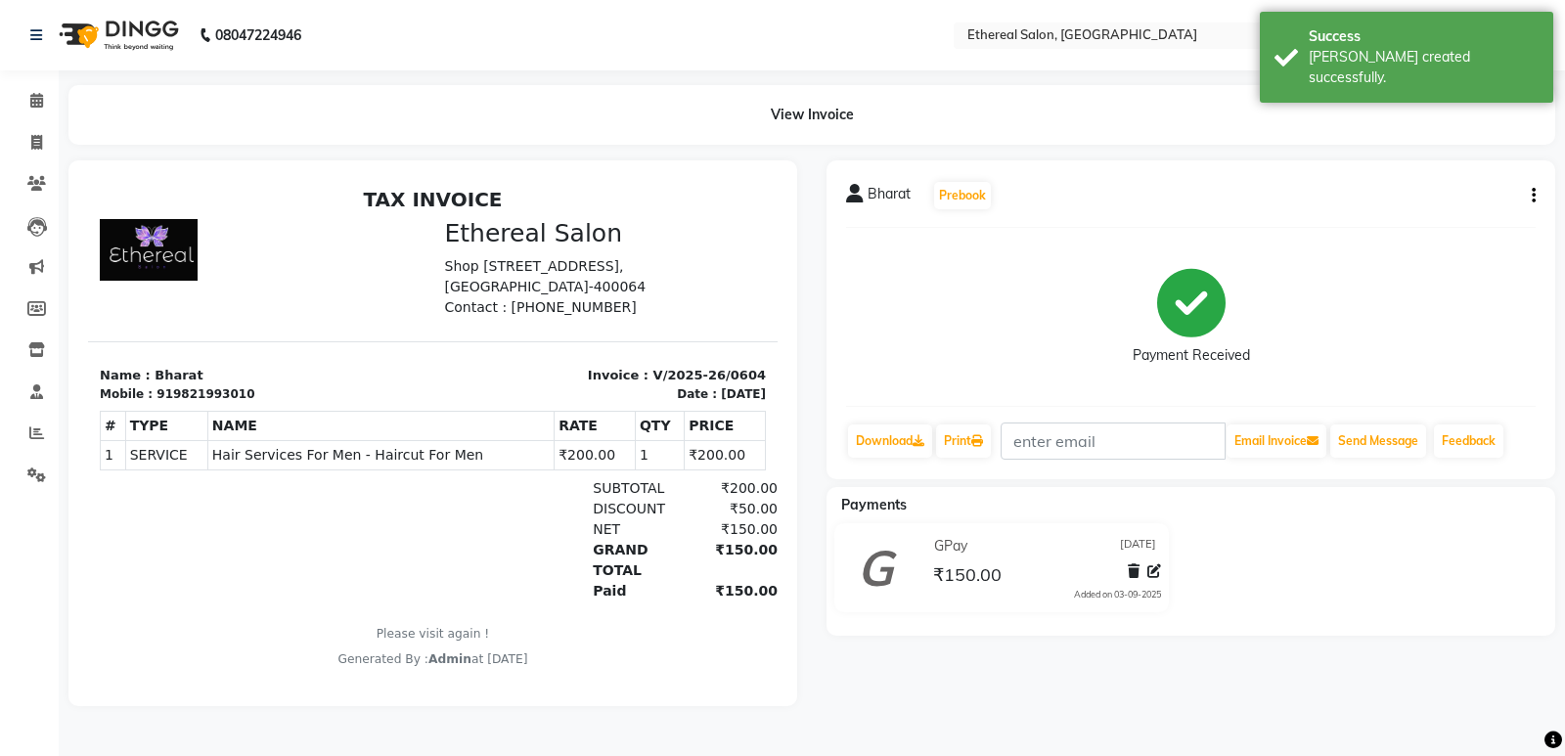
click at [1533, 196] on icon "button" at bounding box center [1533, 196] width 4 height 1
click at [1379, 222] on div "Edit Invoice" at bounding box center [1436, 220] width 134 height 24
select select "service"
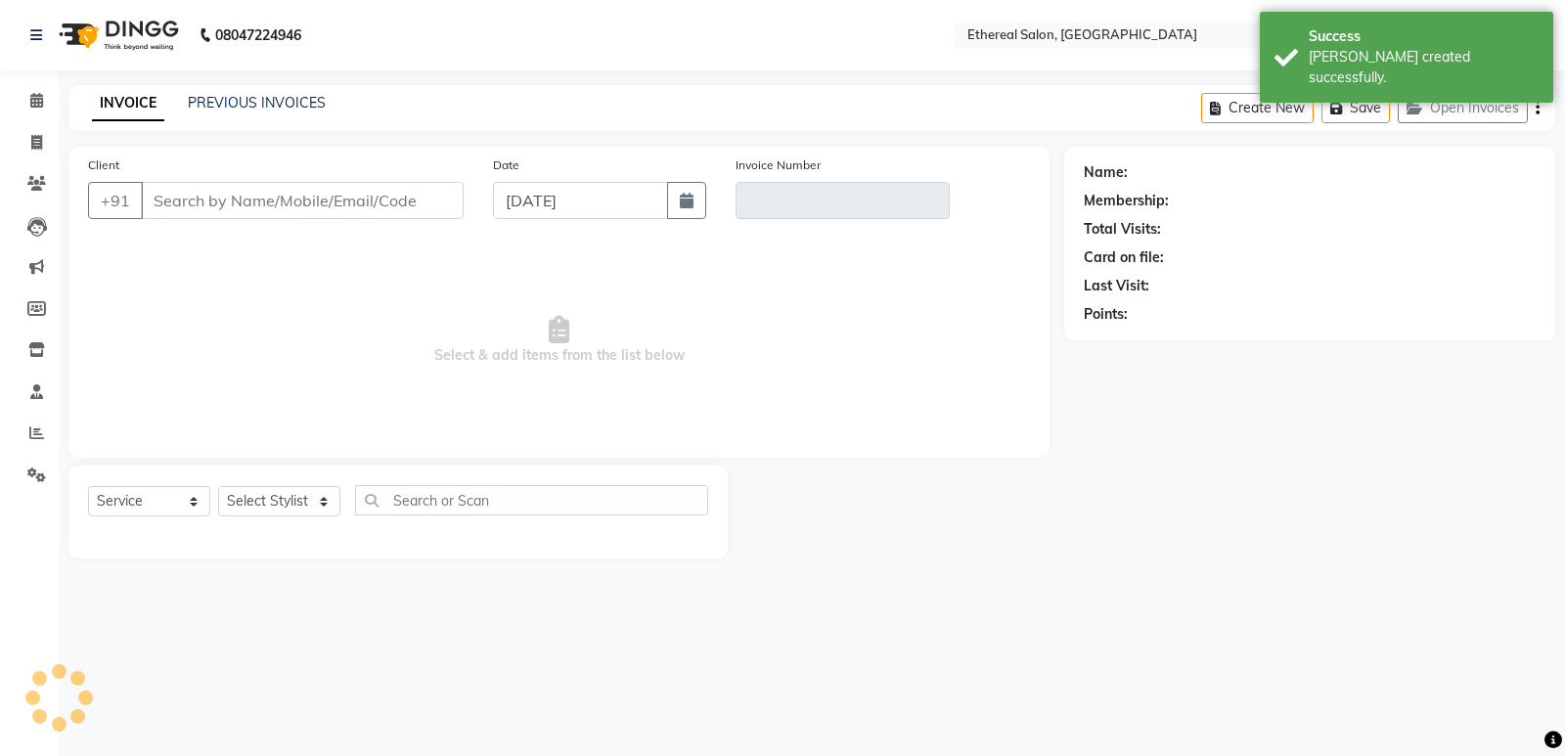
type input "9821993010"
type input "V/2025-26/0604"
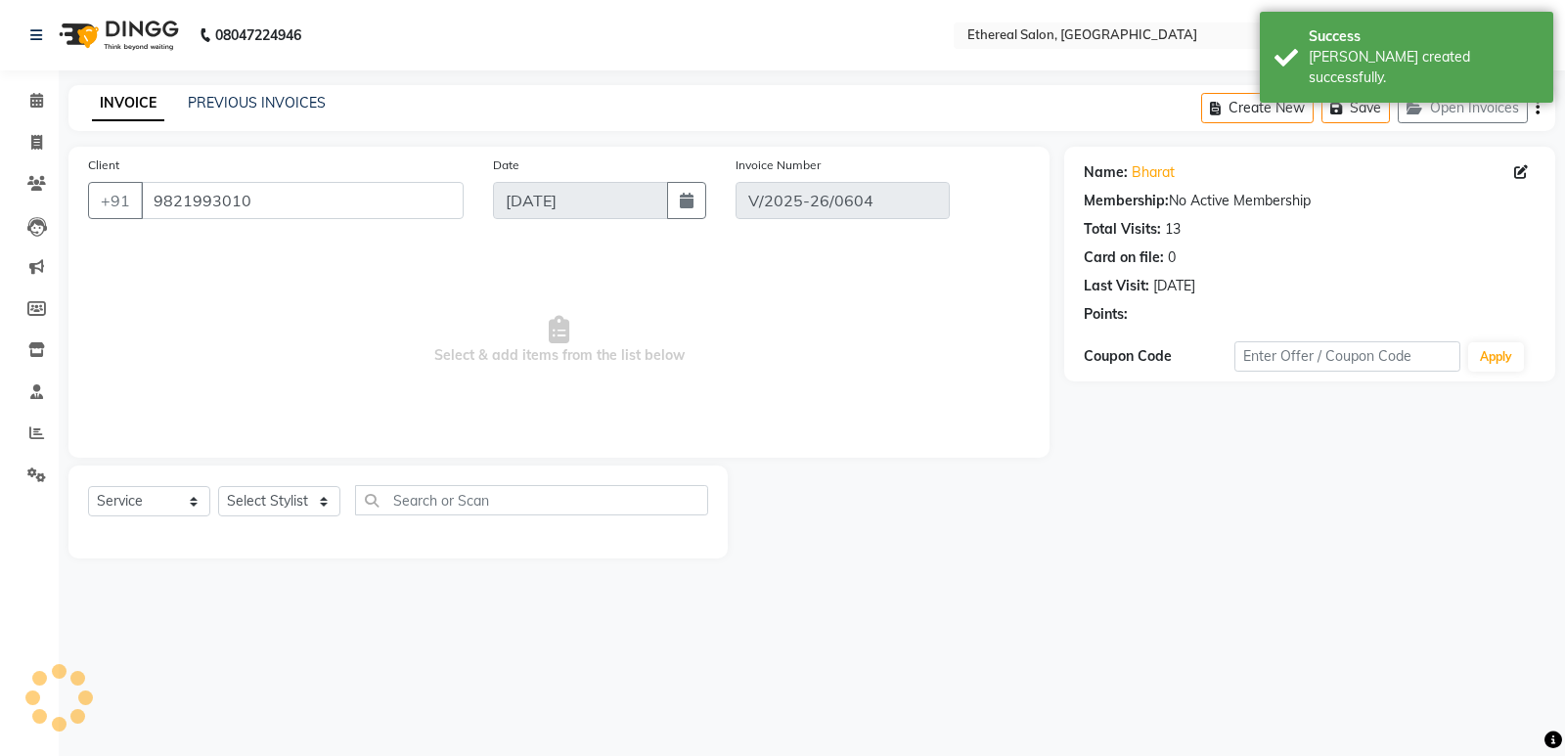
select select "select"
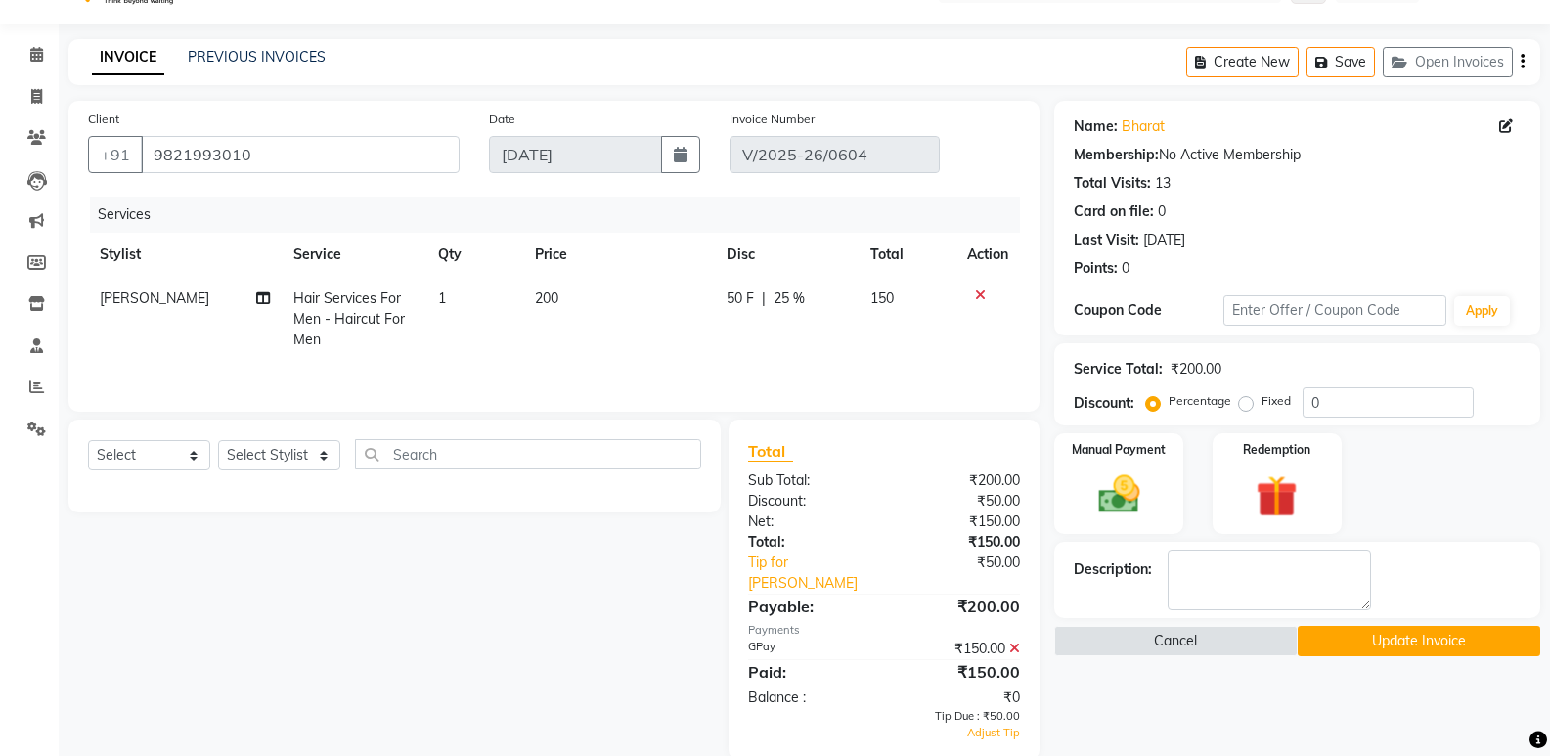
scroll to position [59, 0]
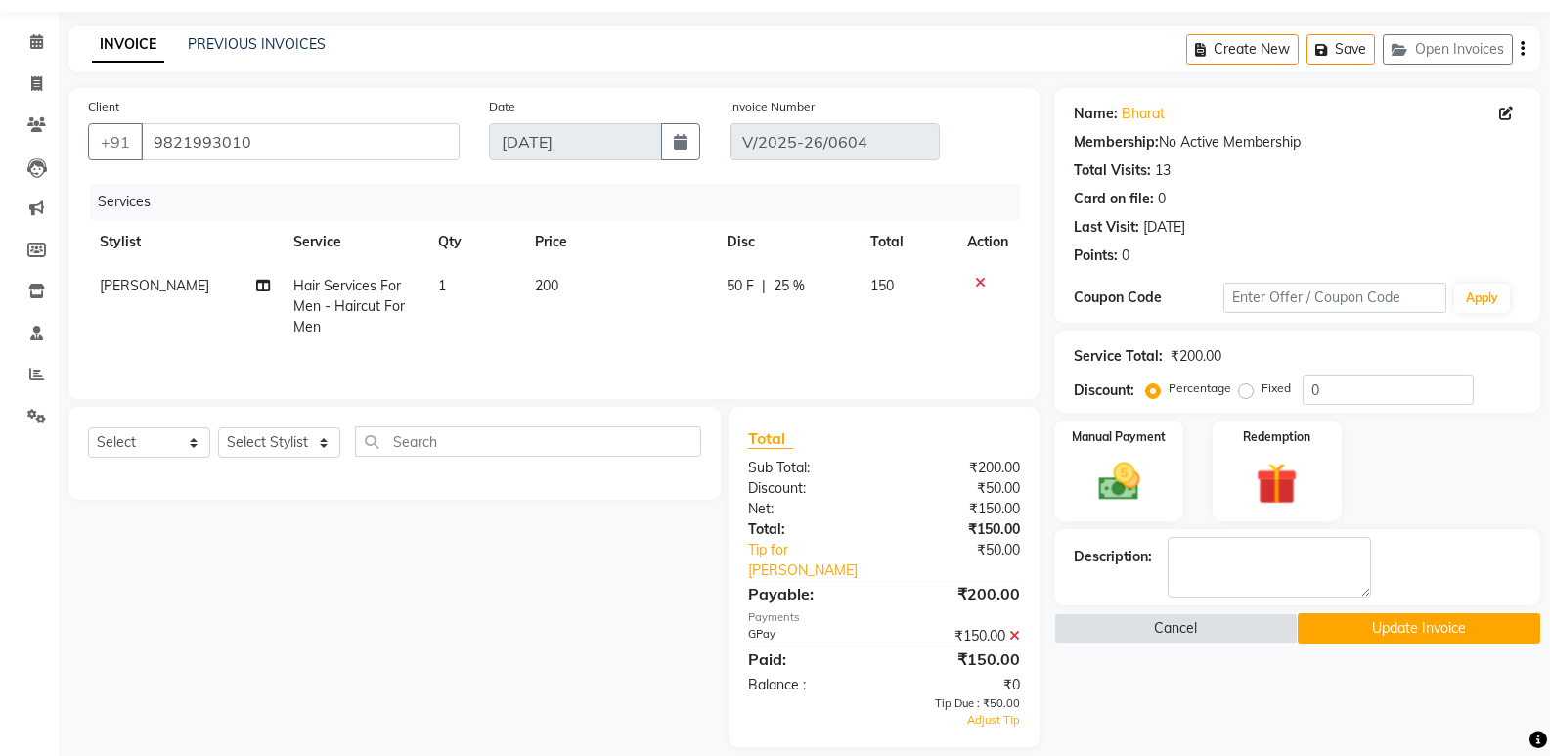
click at [1381, 626] on button "Update Invoice" at bounding box center [1419, 628] width 243 height 30
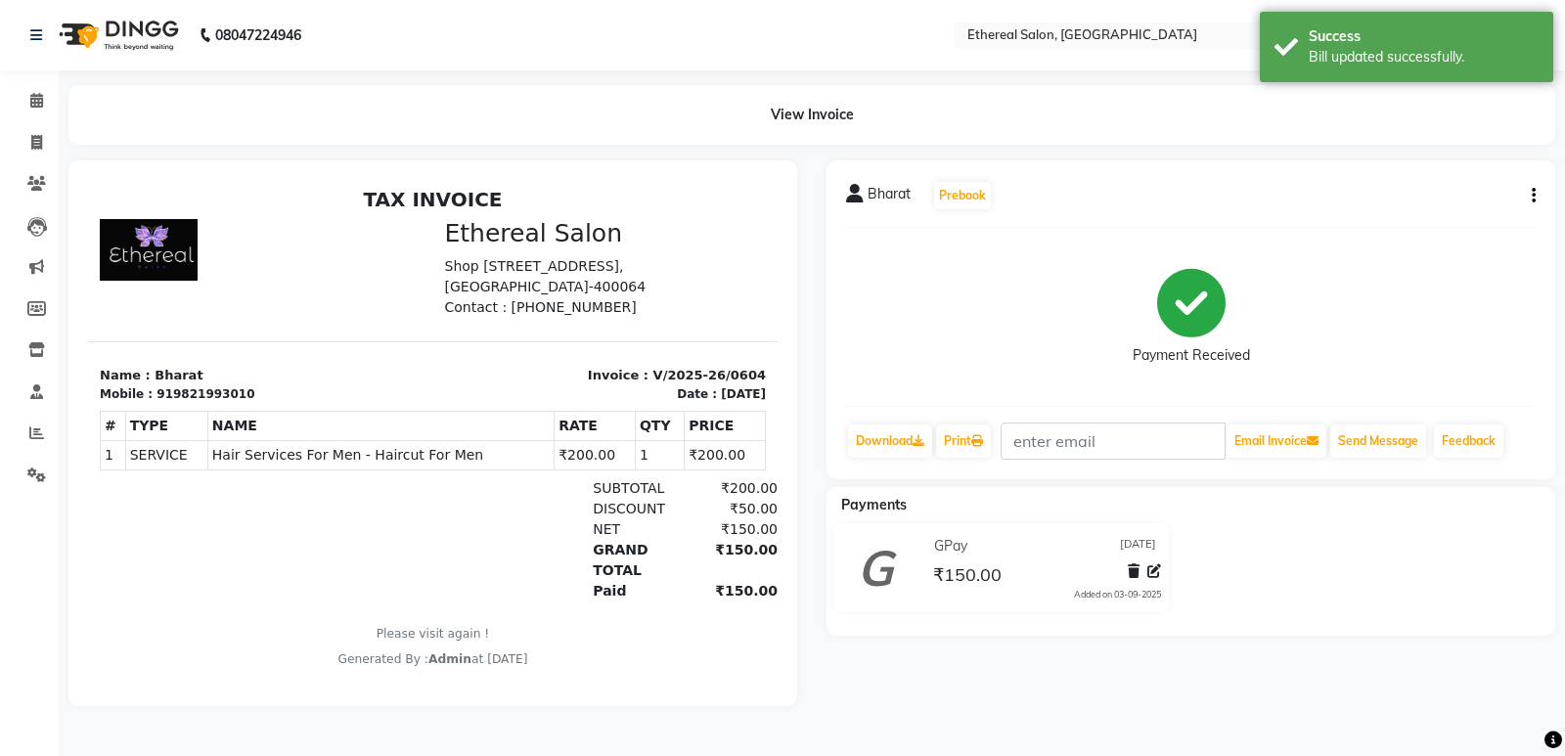
click at [1533, 196] on icon "button" at bounding box center [1533, 196] width 4 height 1
click at [1465, 229] on div "Edit Invoice" at bounding box center [1436, 220] width 134 height 24
select select "service"
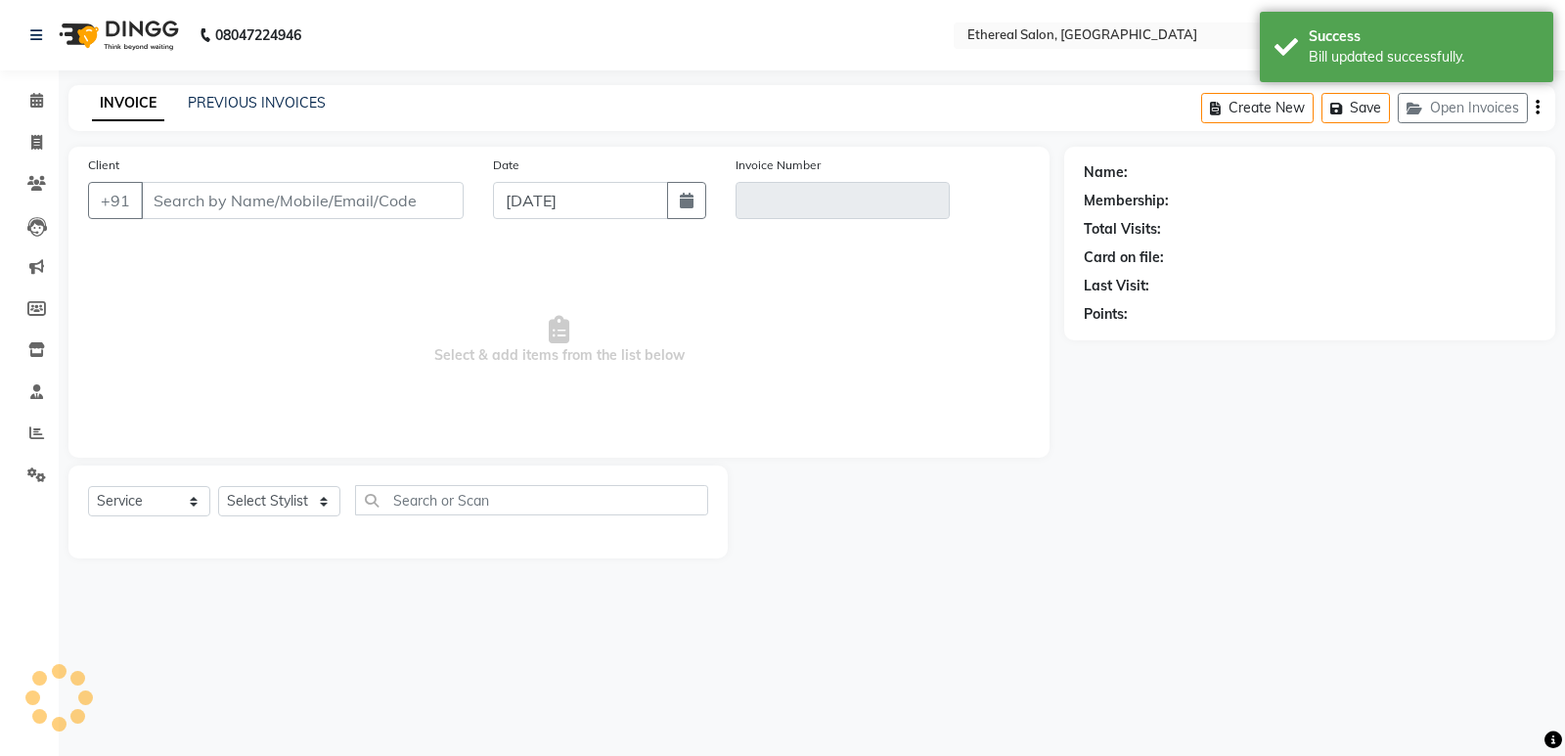
type input "9821993010"
type input "V/2025-26/0604"
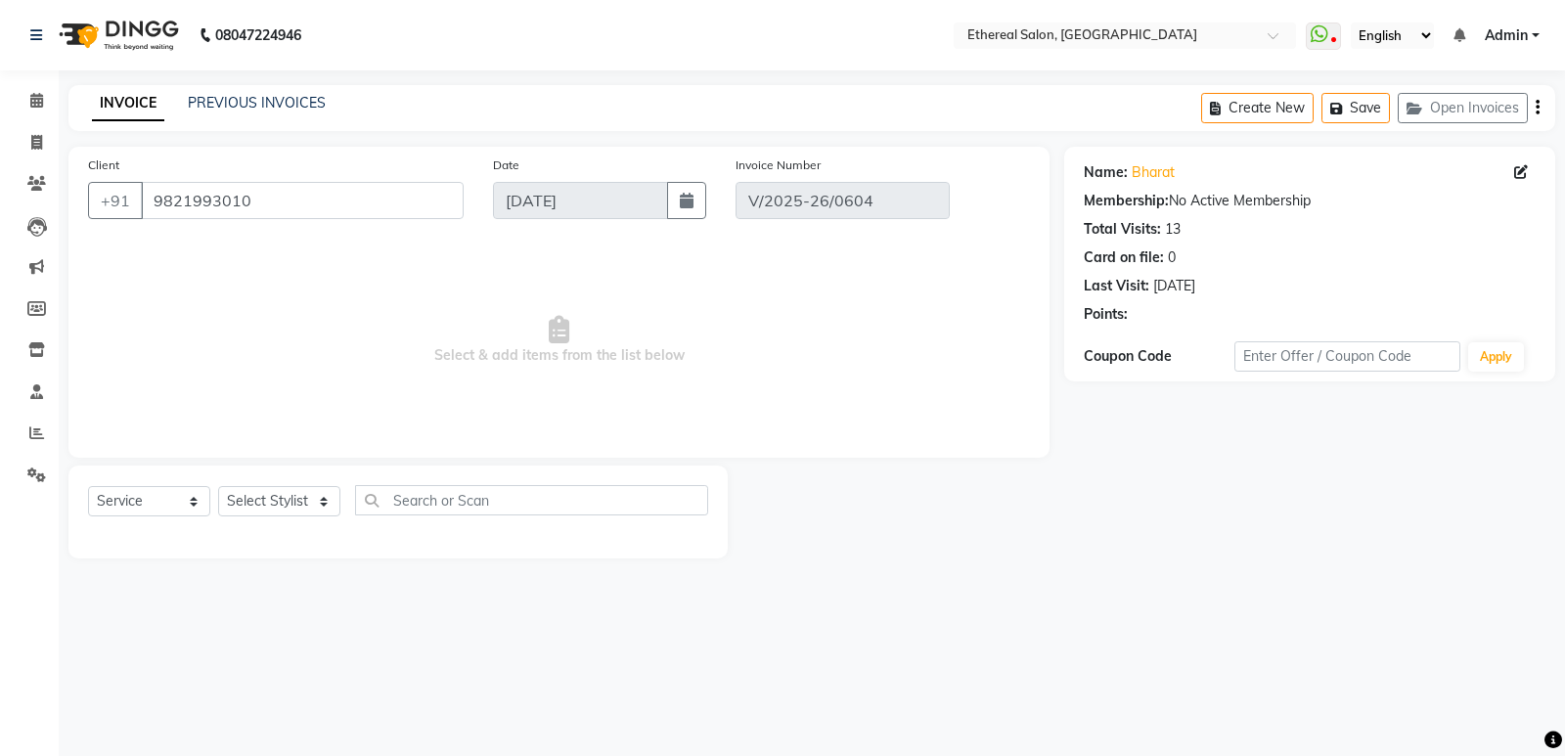
select select "select"
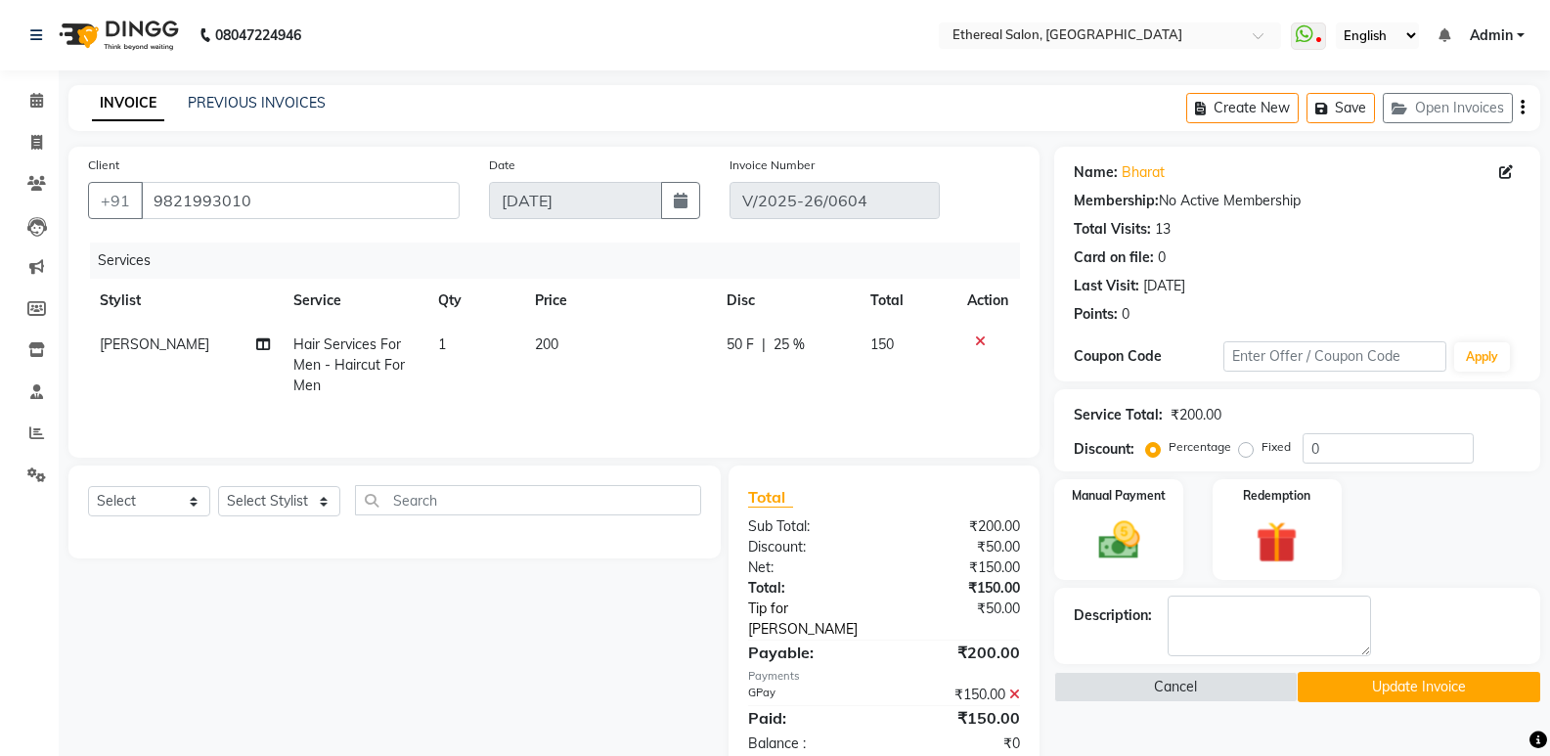
click at [759, 603] on link "Tip for [PERSON_NAME]" at bounding box center [821, 619] width 176 height 41
select select "6949"
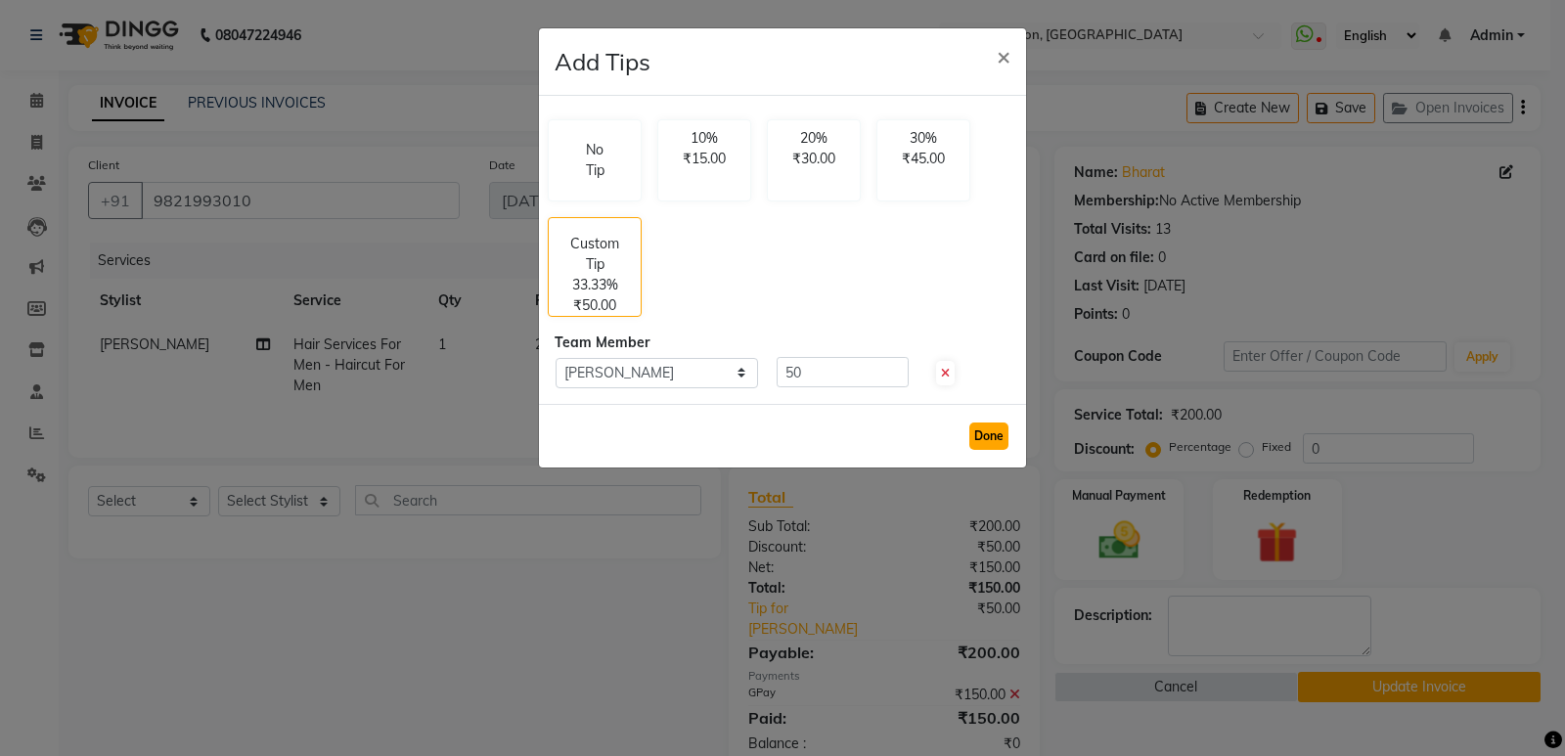
click at [999, 429] on button "Done" at bounding box center [988, 435] width 39 height 27
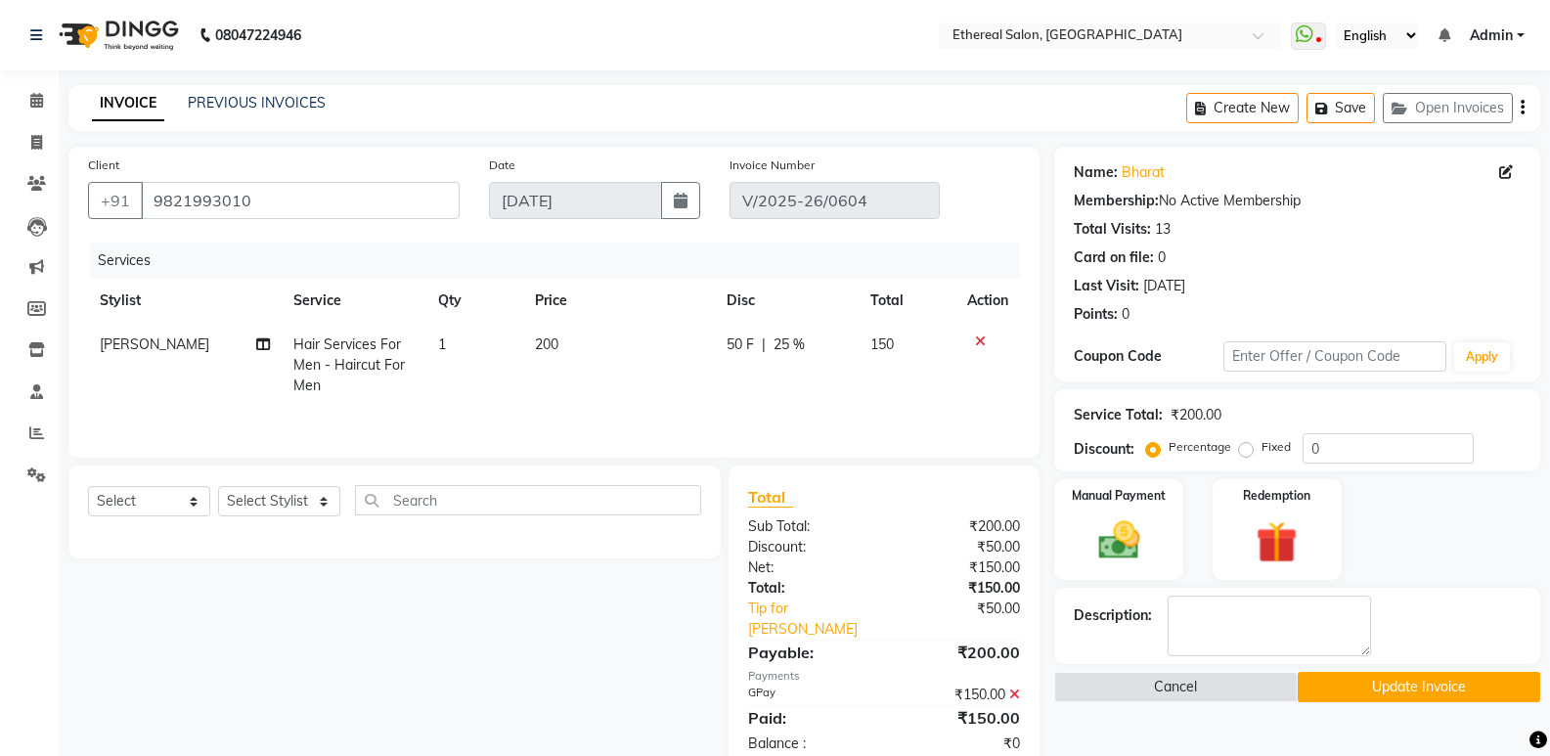
click at [1408, 684] on button "Update Invoice" at bounding box center [1419, 687] width 243 height 30
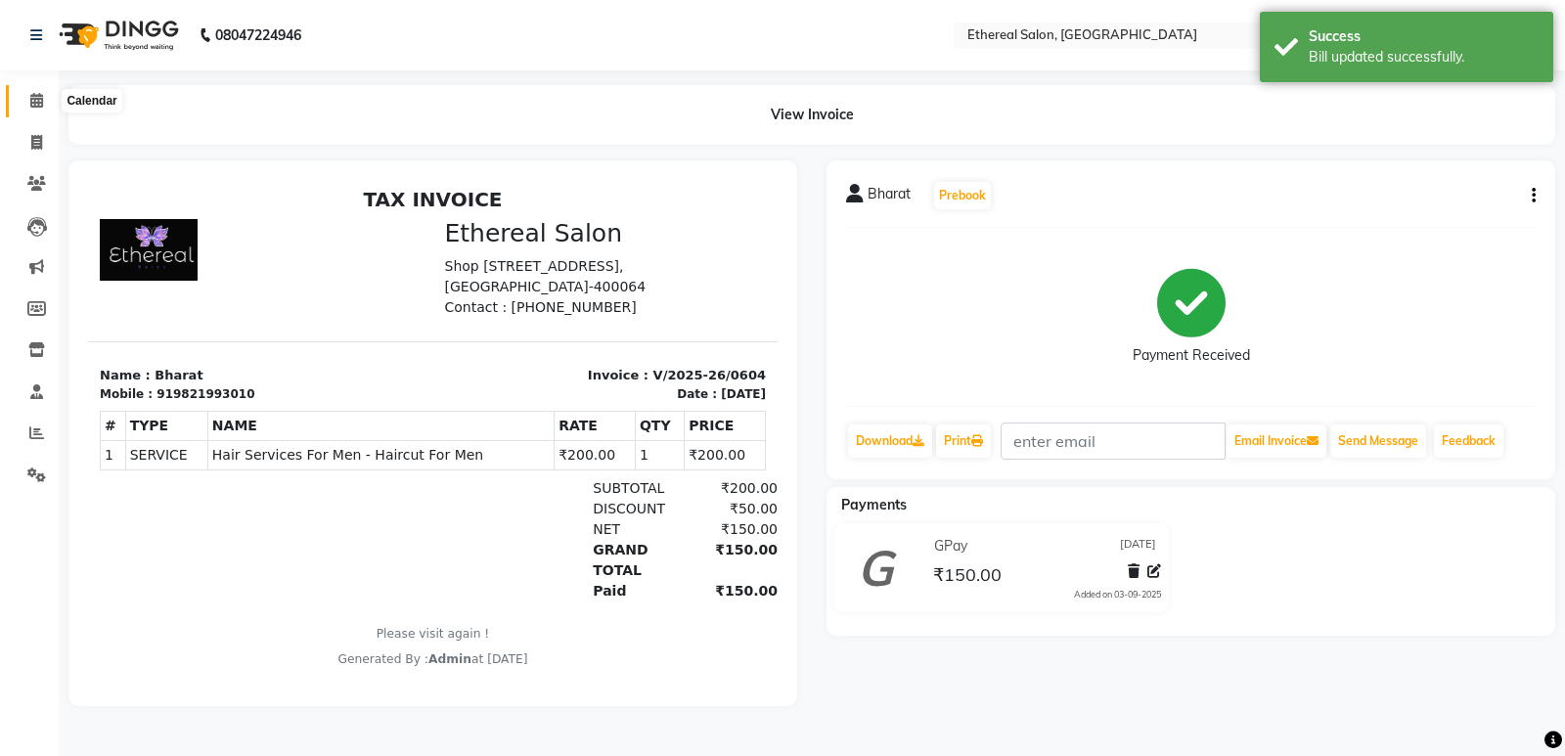
click at [49, 105] on span at bounding box center [37, 101] width 34 height 22
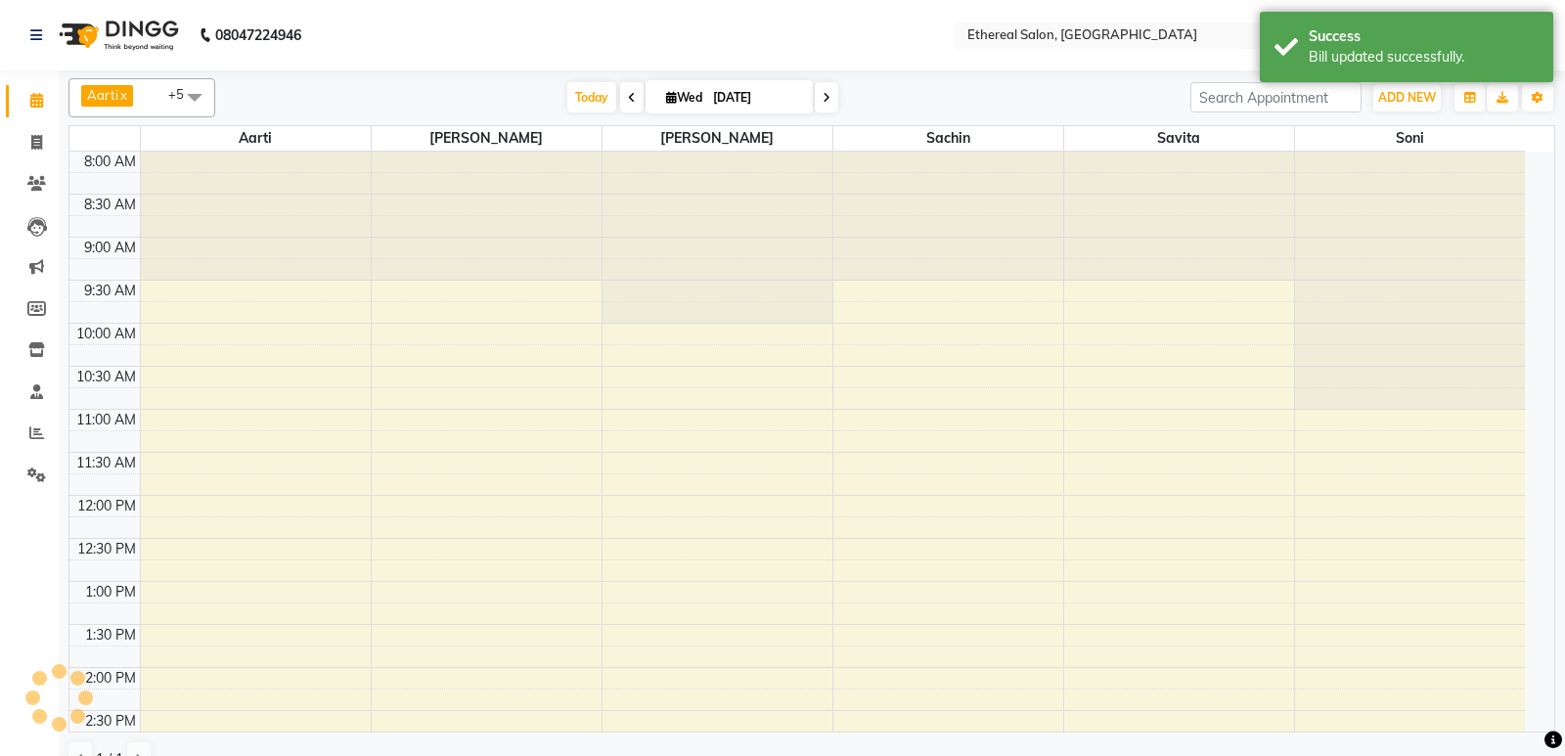
click at [38, 98] on icon at bounding box center [36, 100] width 13 height 15
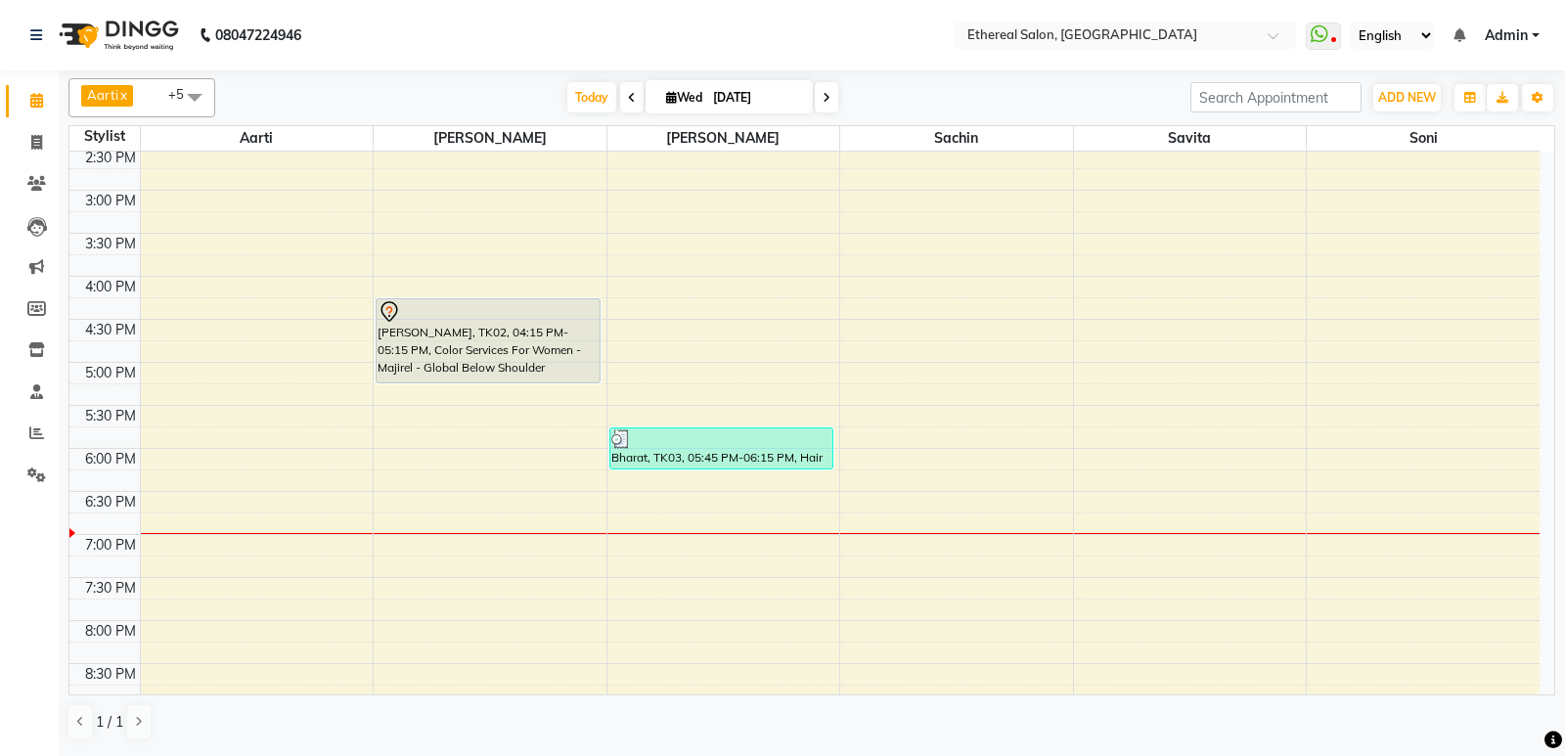
scroll to position [685, 0]
